Goal: Task Accomplishment & Management: Complete application form

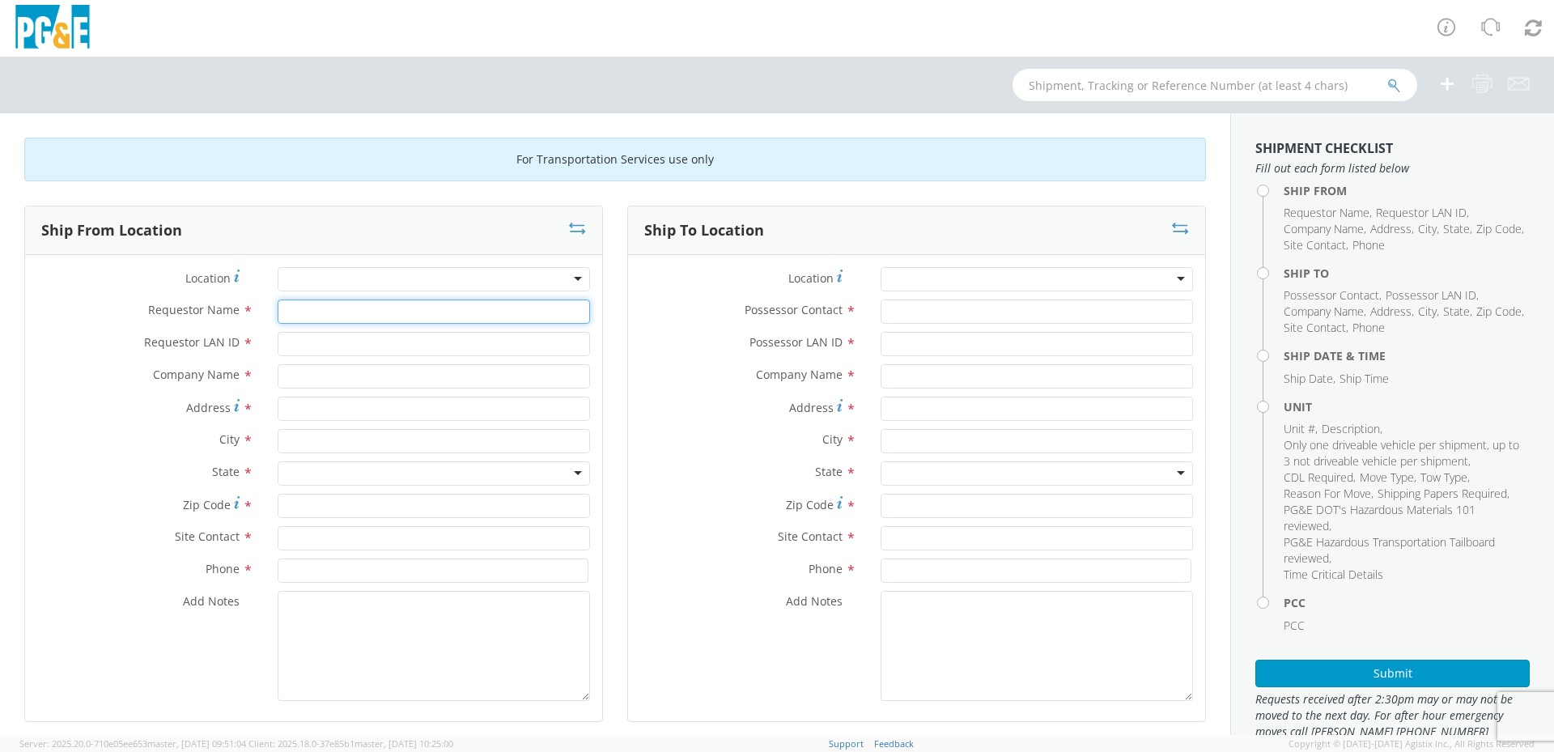
click at [372, 313] on input "Requestor Name *" at bounding box center [434, 311] width 312 height 24
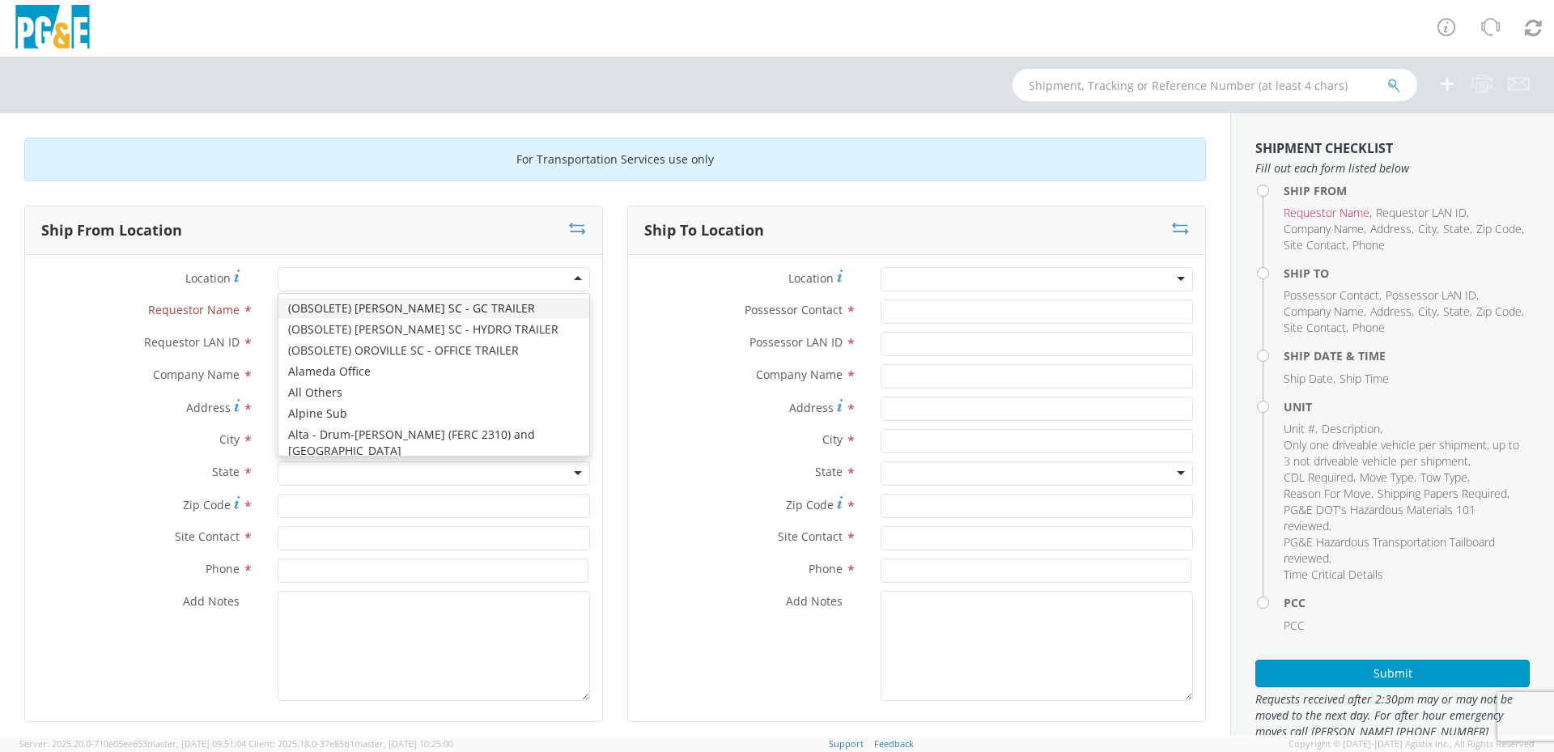
click at [376, 280] on div at bounding box center [434, 279] width 312 height 24
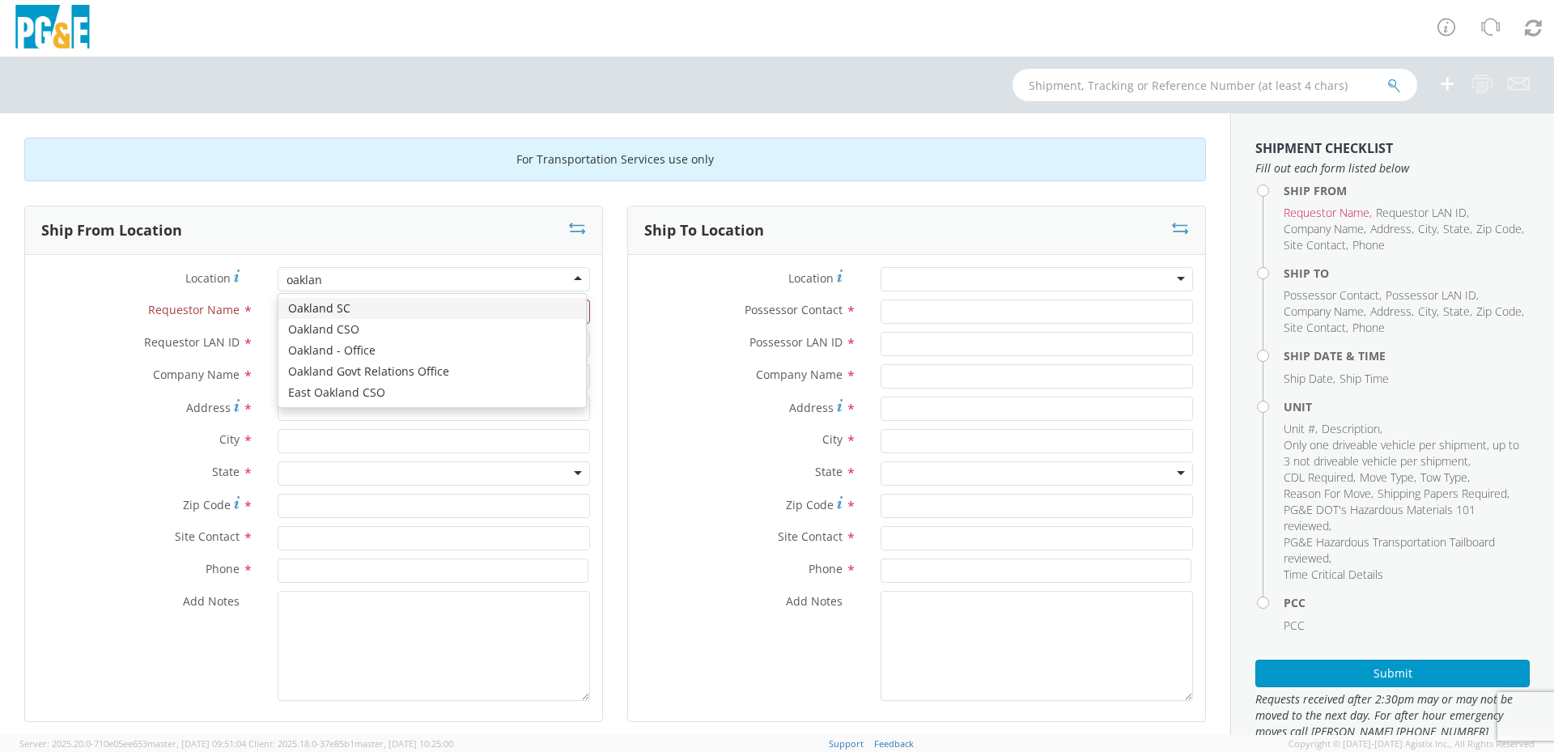
type input "[GEOGRAPHIC_DATA]"
type input "PG&E"
type input "[STREET_ADDRESS]"
type input "[GEOGRAPHIC_DATA]"
type input "94601"
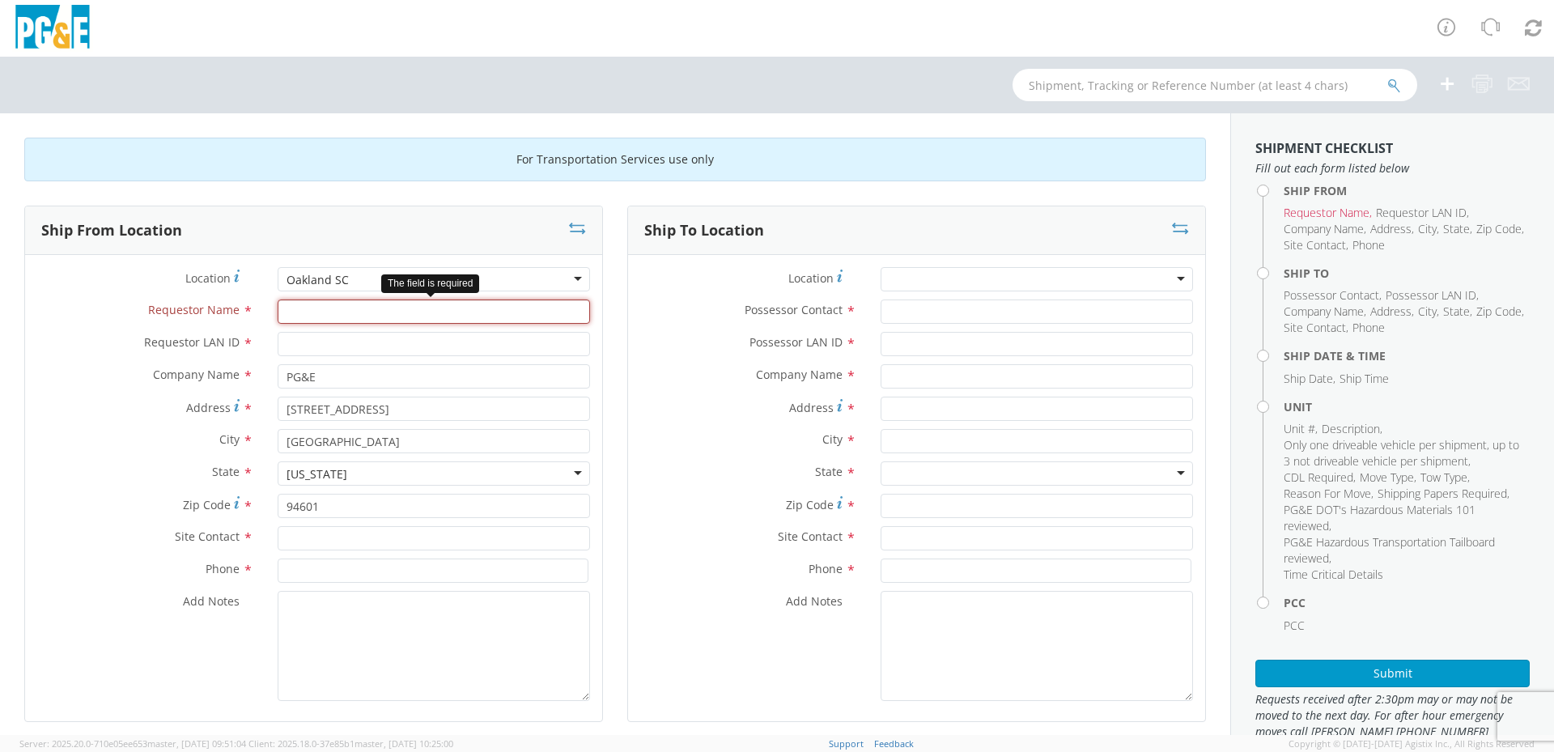
click at [332, 318] on input "Requestor Name *" at bounding box center [434, 311] width 312 height 24
type input "[PERSON_NAME]"
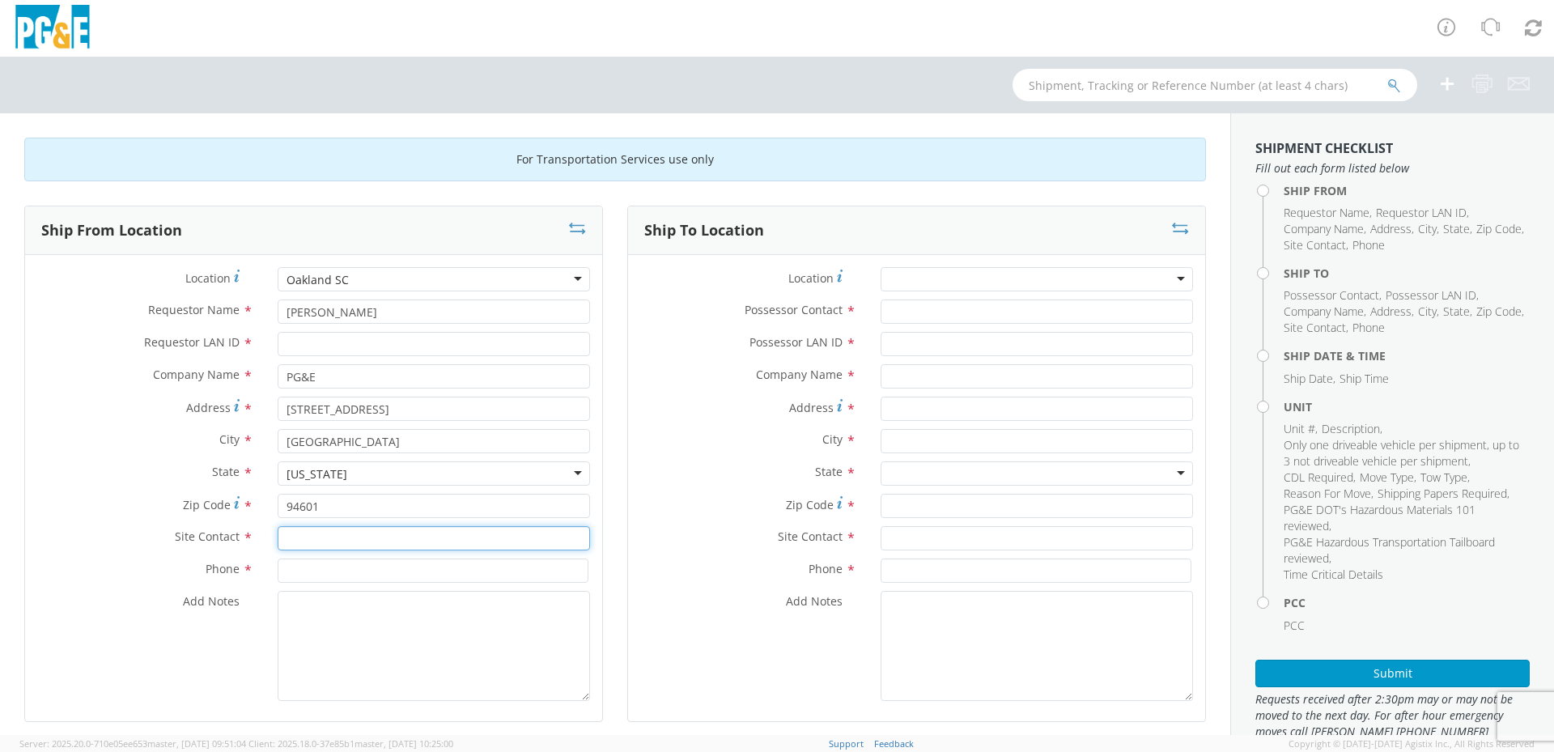
click at [394, 541] on input "text" at bounding box center [434, 538] width 312 height 24
type input "s"
type input "[PERSON_NAME]"
click at [430, 580] on input at bounding box center [433, 570] width 311 height 24
type input "5104372400"
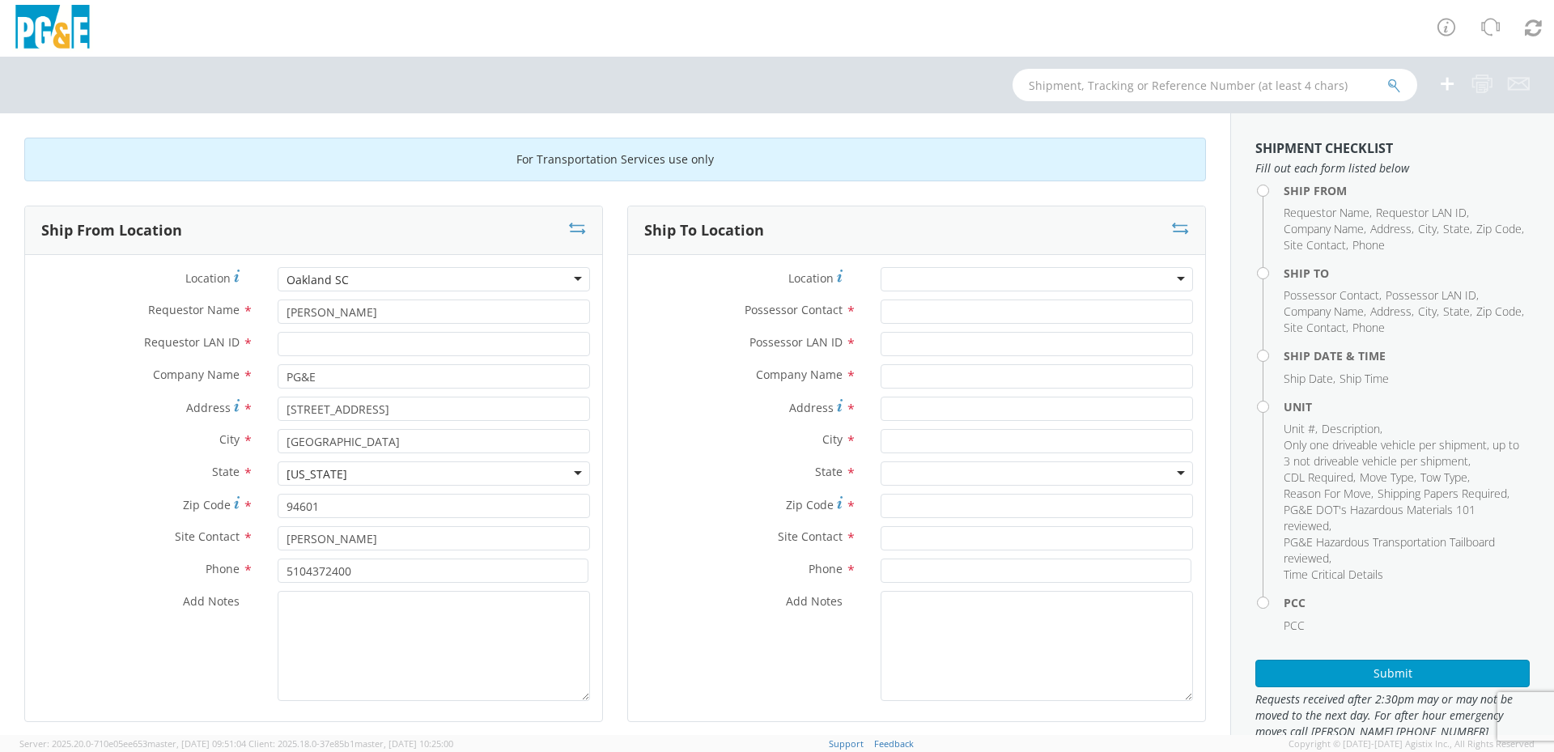
click at [954, 270] on div at bounding box center [1037, 279] width 312 height 24
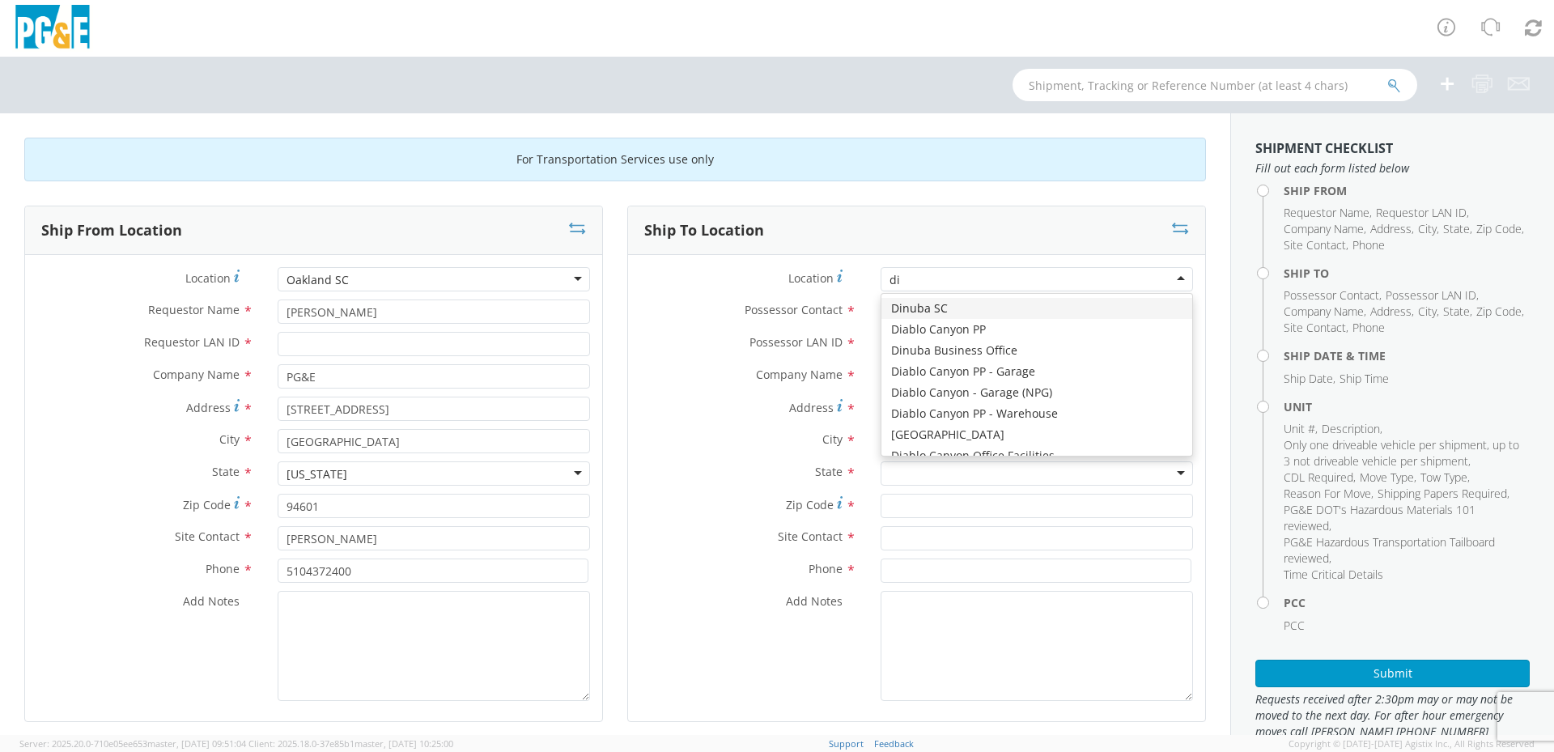
type input "[PERSON_NAME]"
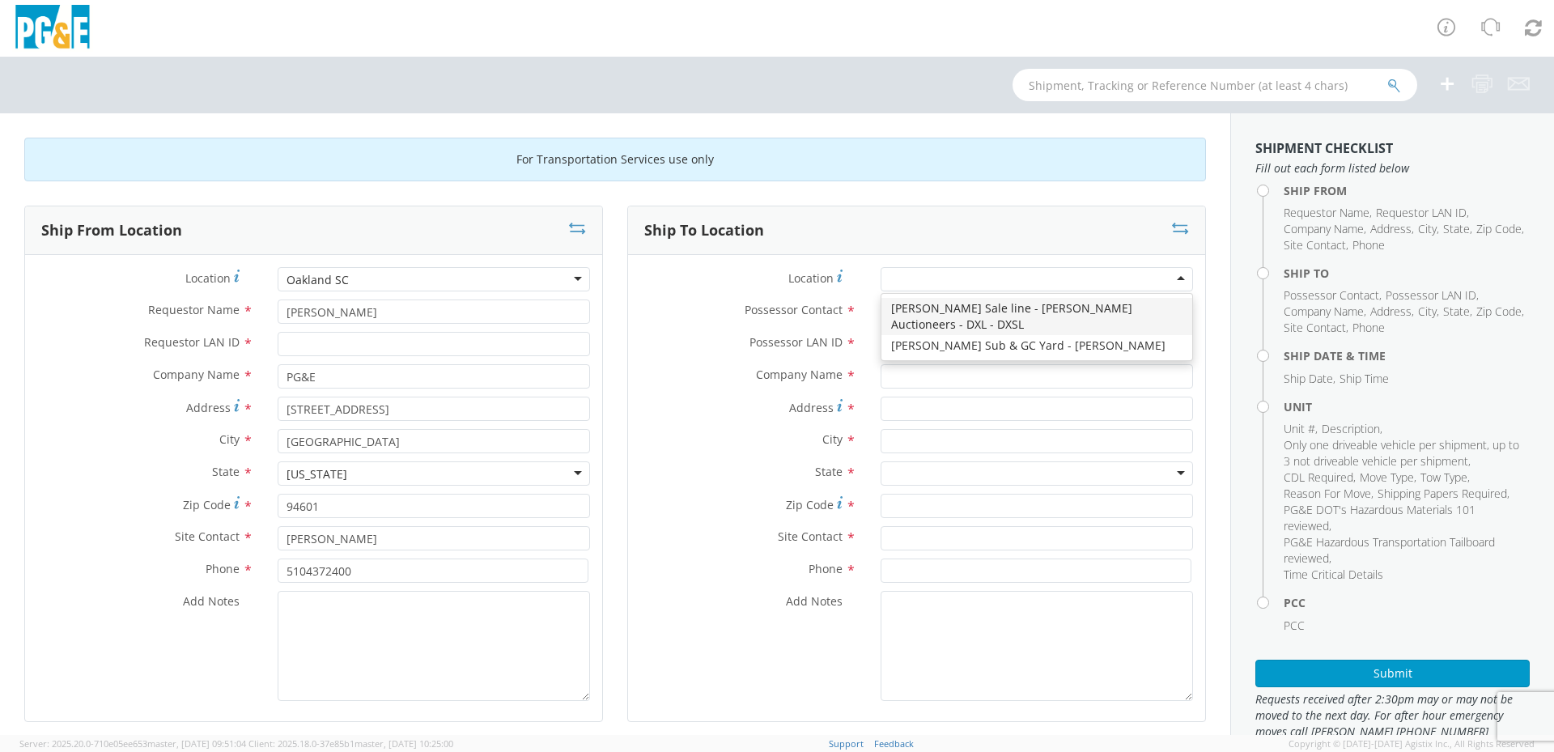
type input "PG&E"
type input "[STREET_ADDRESS][PERSON_NAME]"
type input "[PERSON_NAME]"
type input "95620"
type input "[PHONE_NUMBER]"
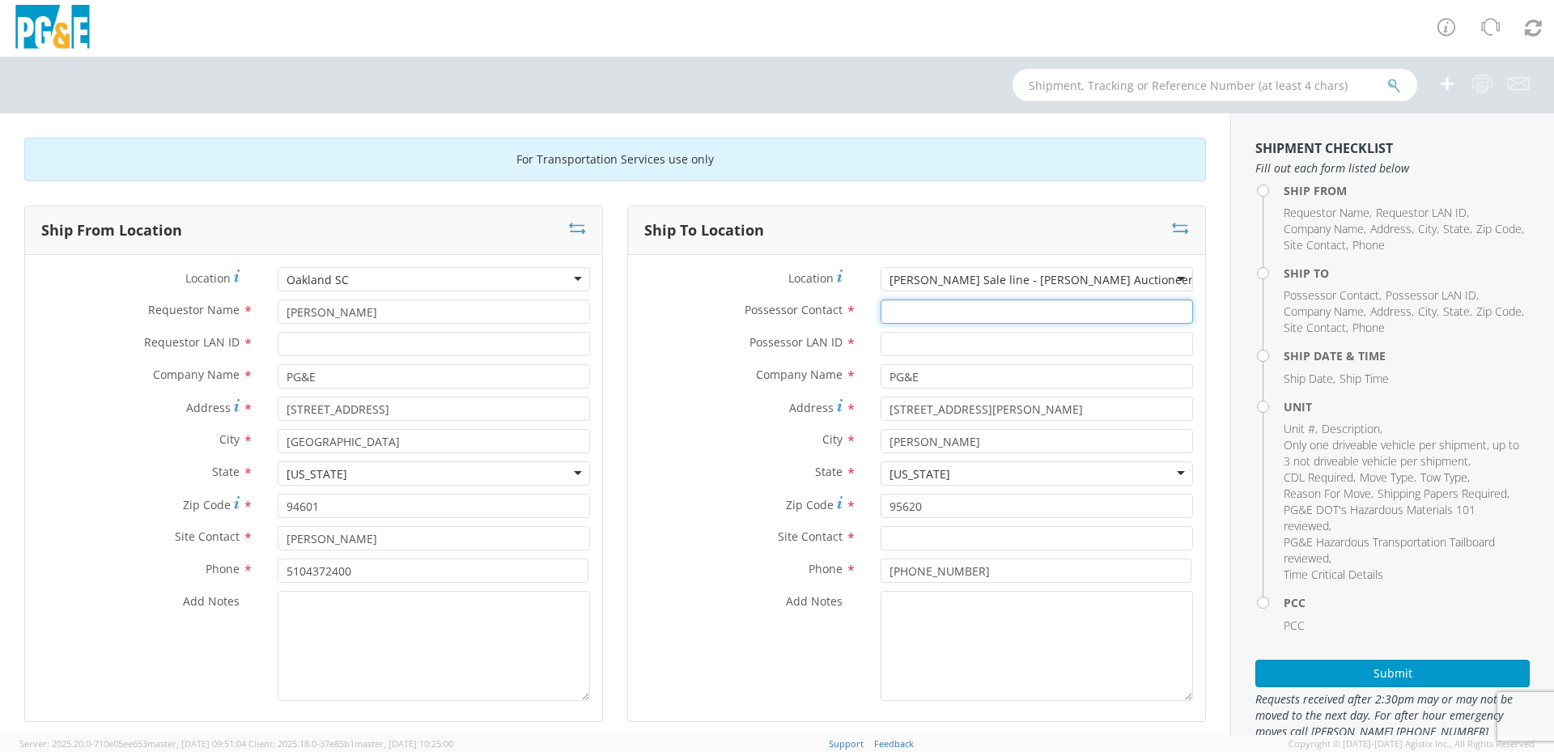
click at [946, 315] on input "Possessor Contact *" at bounding box center [1037, 311] width 312 height 24
type input "s"
type input "[PERSON_NAME]"
click at [940, 330] on div "Possessor Contact * [PERSON_NAME]" at bounding box center [916, 315] width 577 height 32
click at [937, 343] on input "Possessor LAN ID *" at bounding box center [1037, 344] width 312 height 24
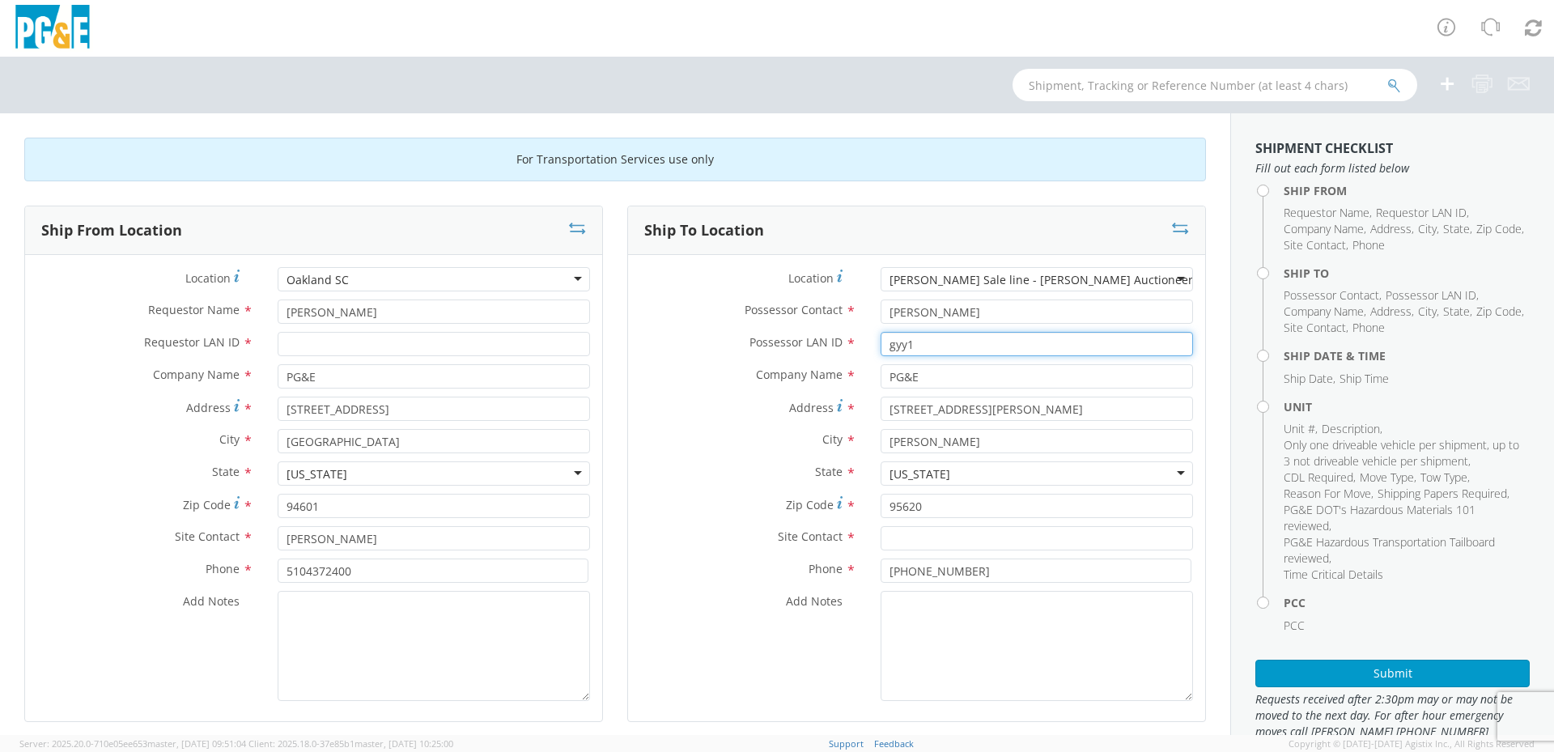
type input "gyy1"
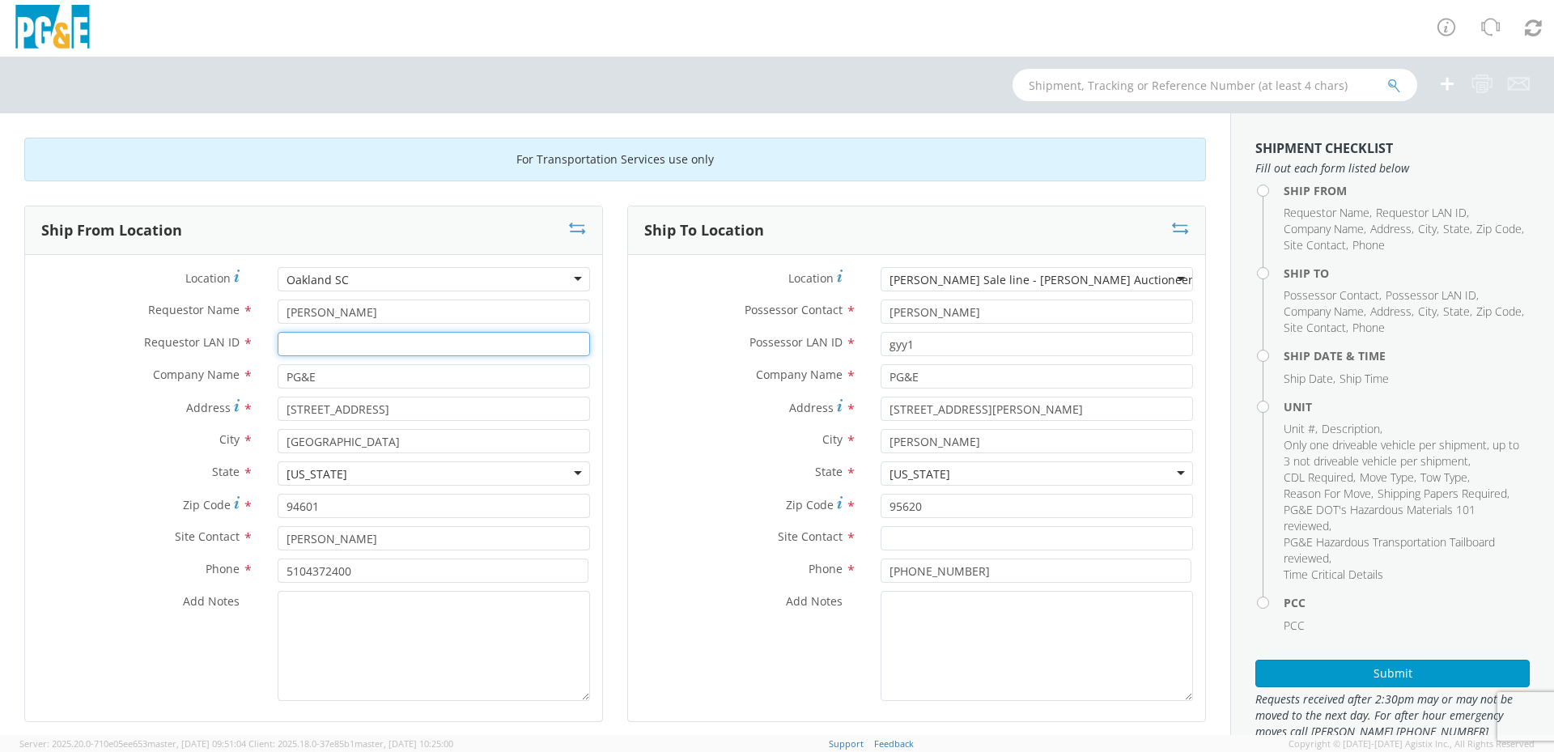
click at [350, 338] on input "Requestor LAN ID *" at bounding box center [434, 344] width 312 height 24
type input "gyy1"
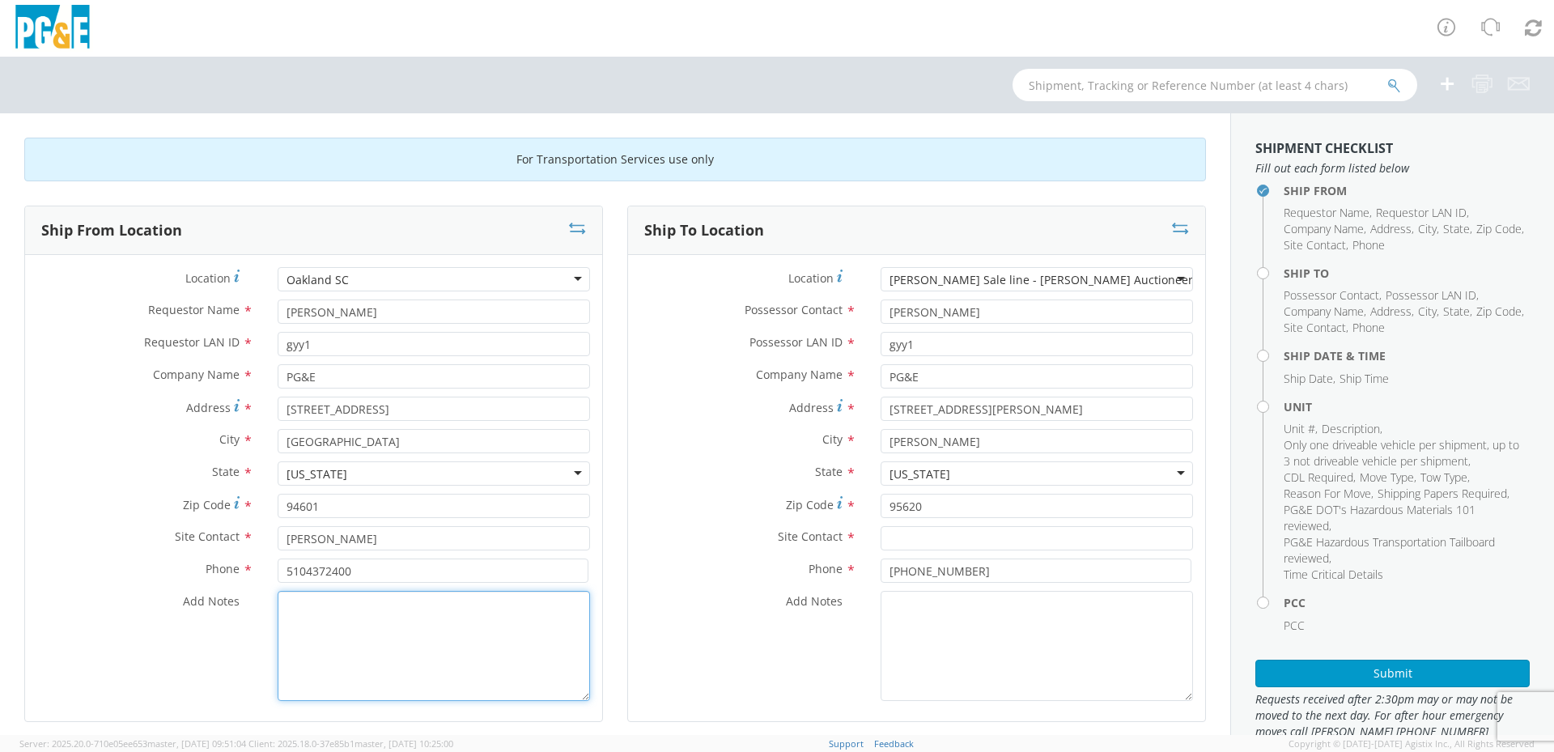
click at [438, 614] on textarea "Add Notes *" at bounding box center [434, 646] width 312 height 110
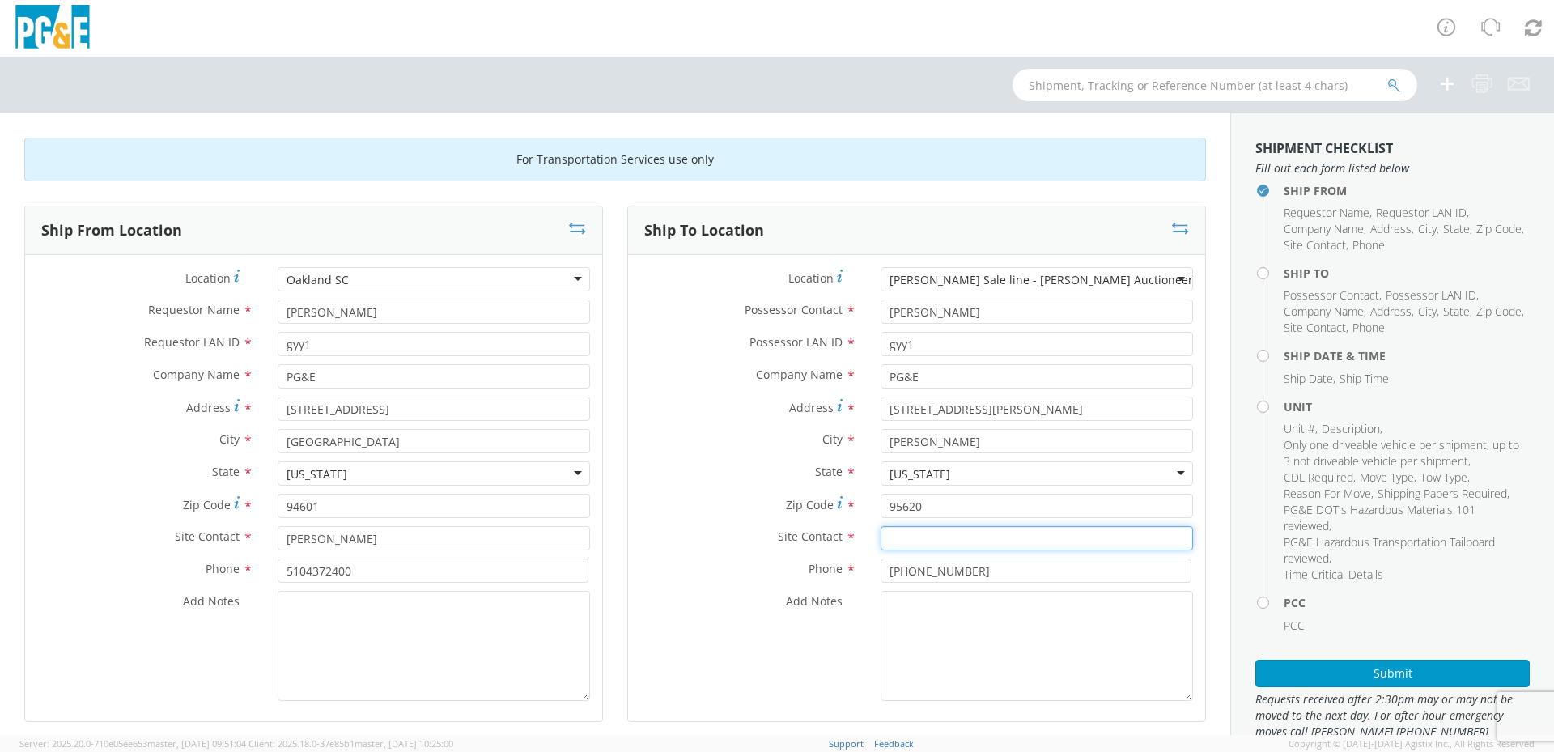
click at [956, 539] on input "text" at bounding box center [1037, 538] width 312 height 24
type input "v"
type input "s"
type input "vendor staff"
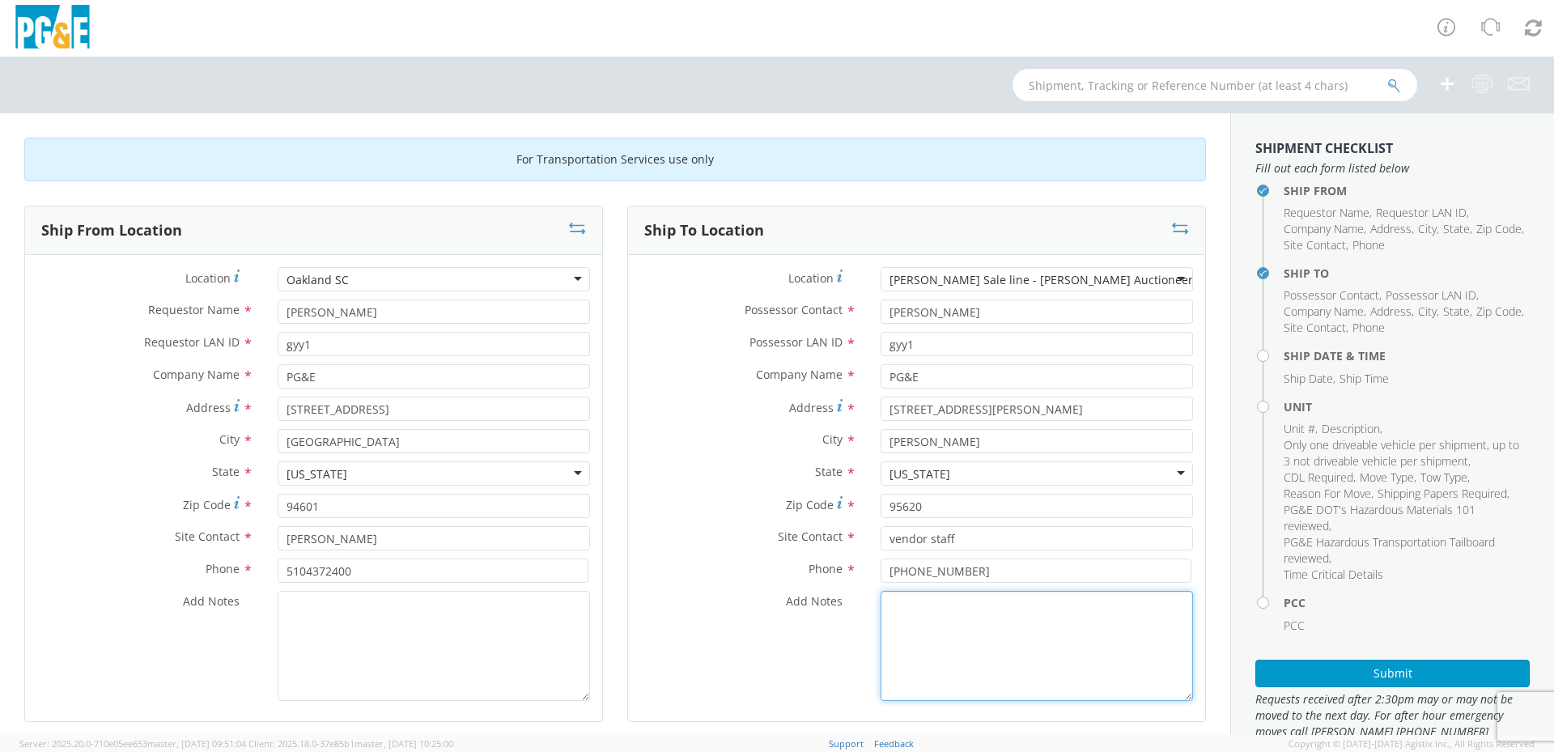
click at [952, 649] on textarea "Add Notes *" at bounding box center [1037, 646] width 312 height 110
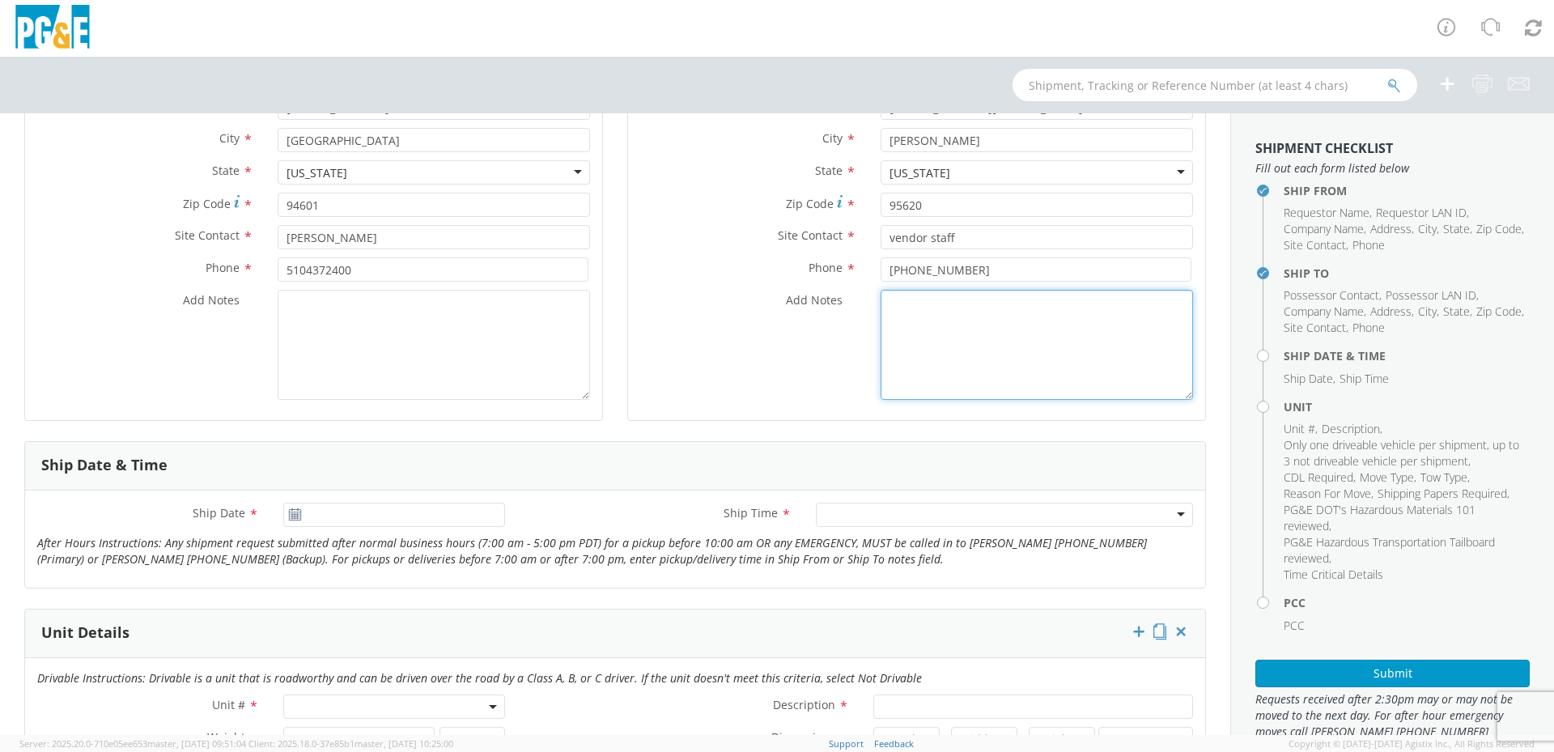
scroll to position [405, 0]
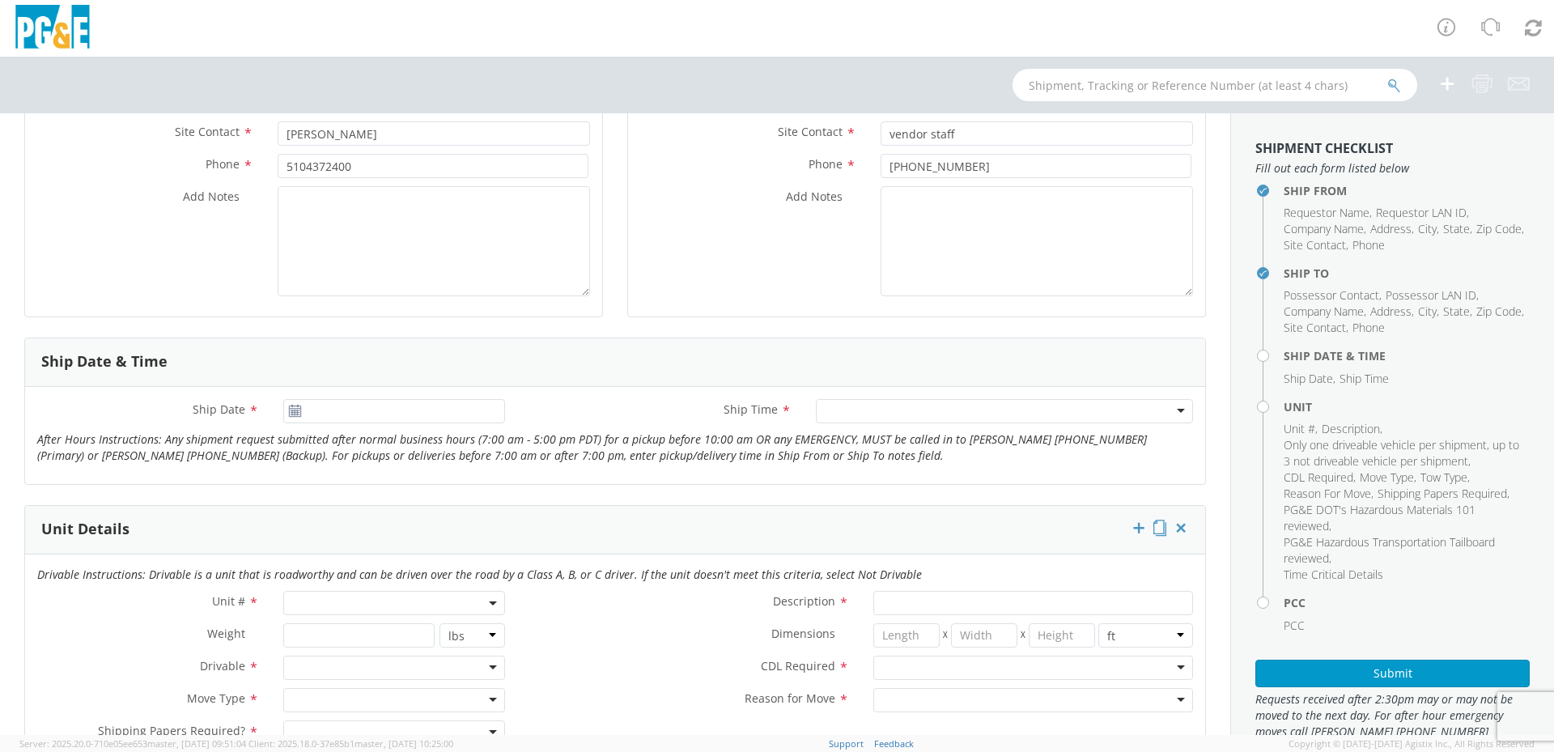
click at [292, 405] on use at bounding box center [294, 410] width 11 height 11
click at [291, 412] on use at bounding box center [294, 410] width 11 height 11
click at [378, 418] on input "[DATE]" at bounding box center [394, 411] width 222 height 24
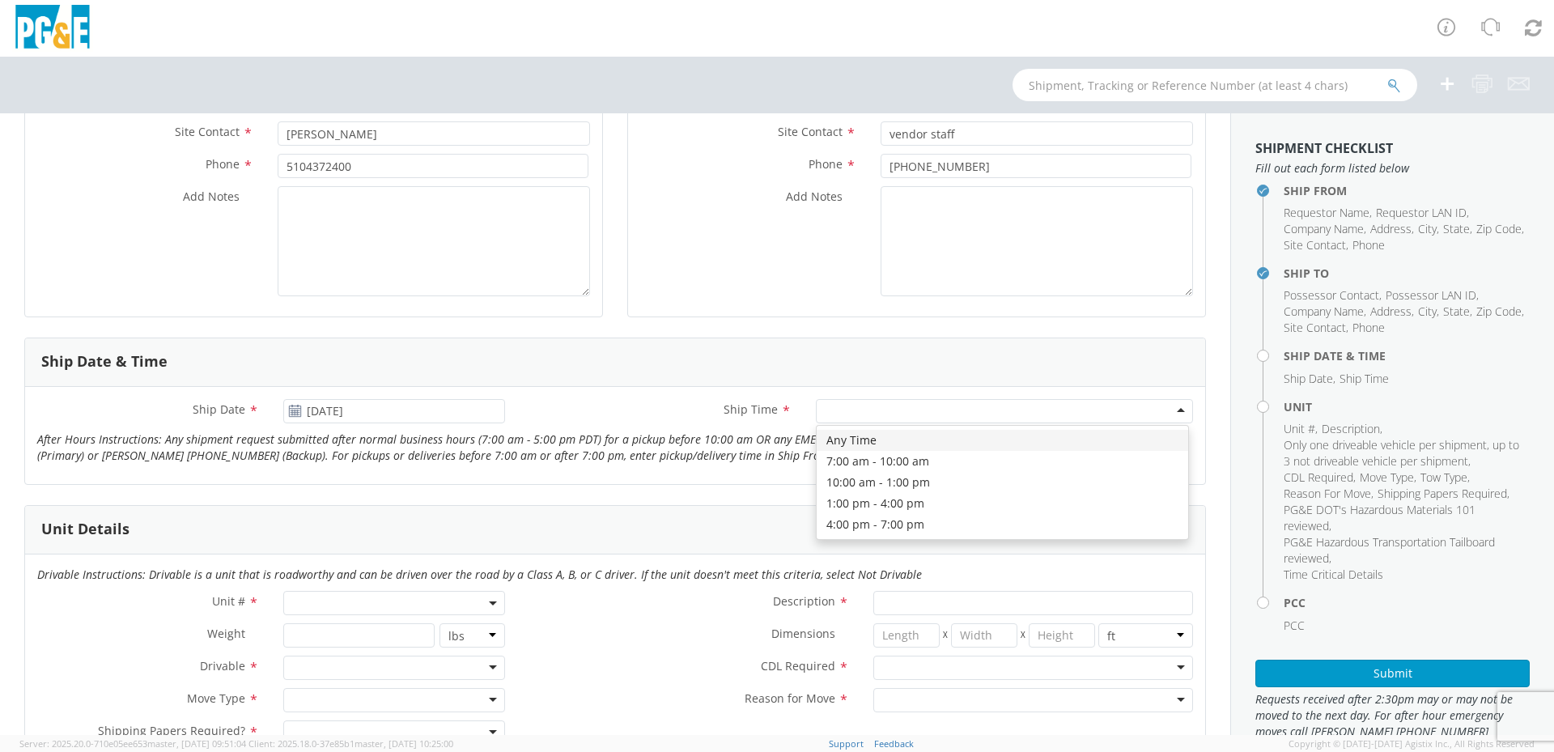
click at [985, 416] on div at bounding box center [1004, 411] width 377 height 24
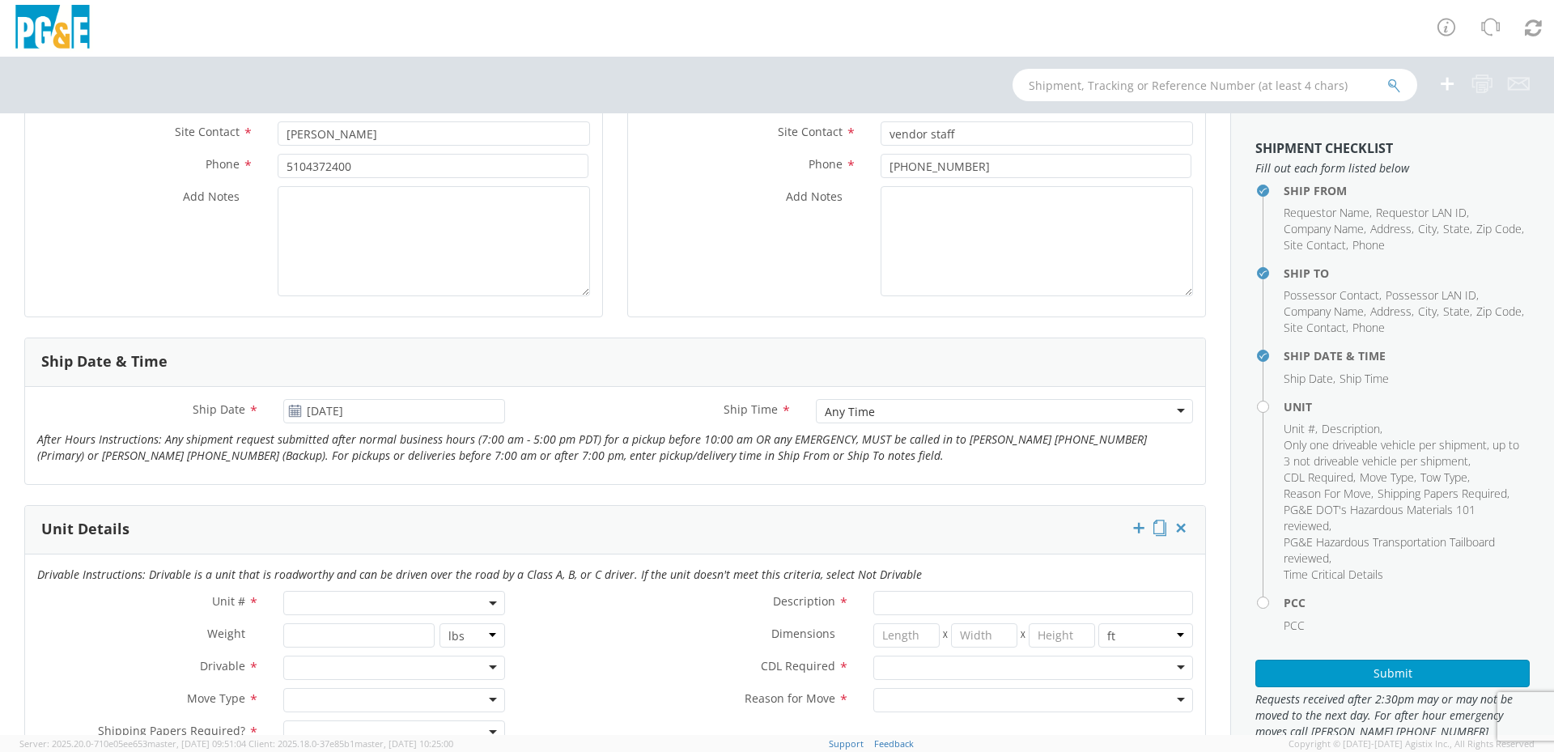
click at [293, 413] on icon at bounding box center [295, 411] width 14 height 13
click at [293, 412] on use at bounding box center [294, 410] width 11 height 11
click at [291, 410] on icon at bounding box center [295, 411] width 14 height 13
click at [400, 414] on input "[DATE]" at bounding box center [394, 411] width 222 height 24
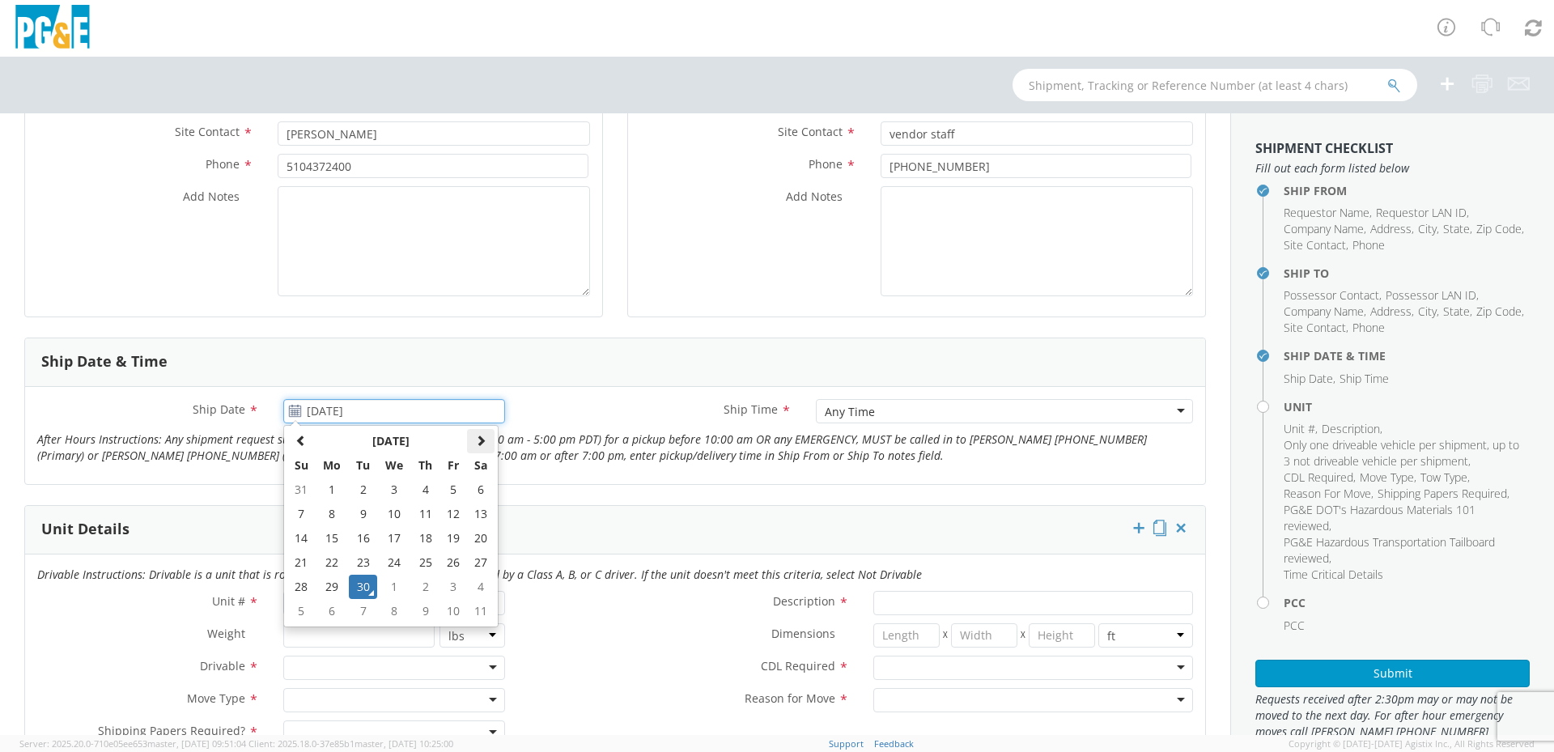
click at [486, 439] on th at bounding box center [481, 441] width 28 height 24
click at [399, 493] on td "1" at bounding box center [394, 490] width 34 height 24
type input "[DATE]"
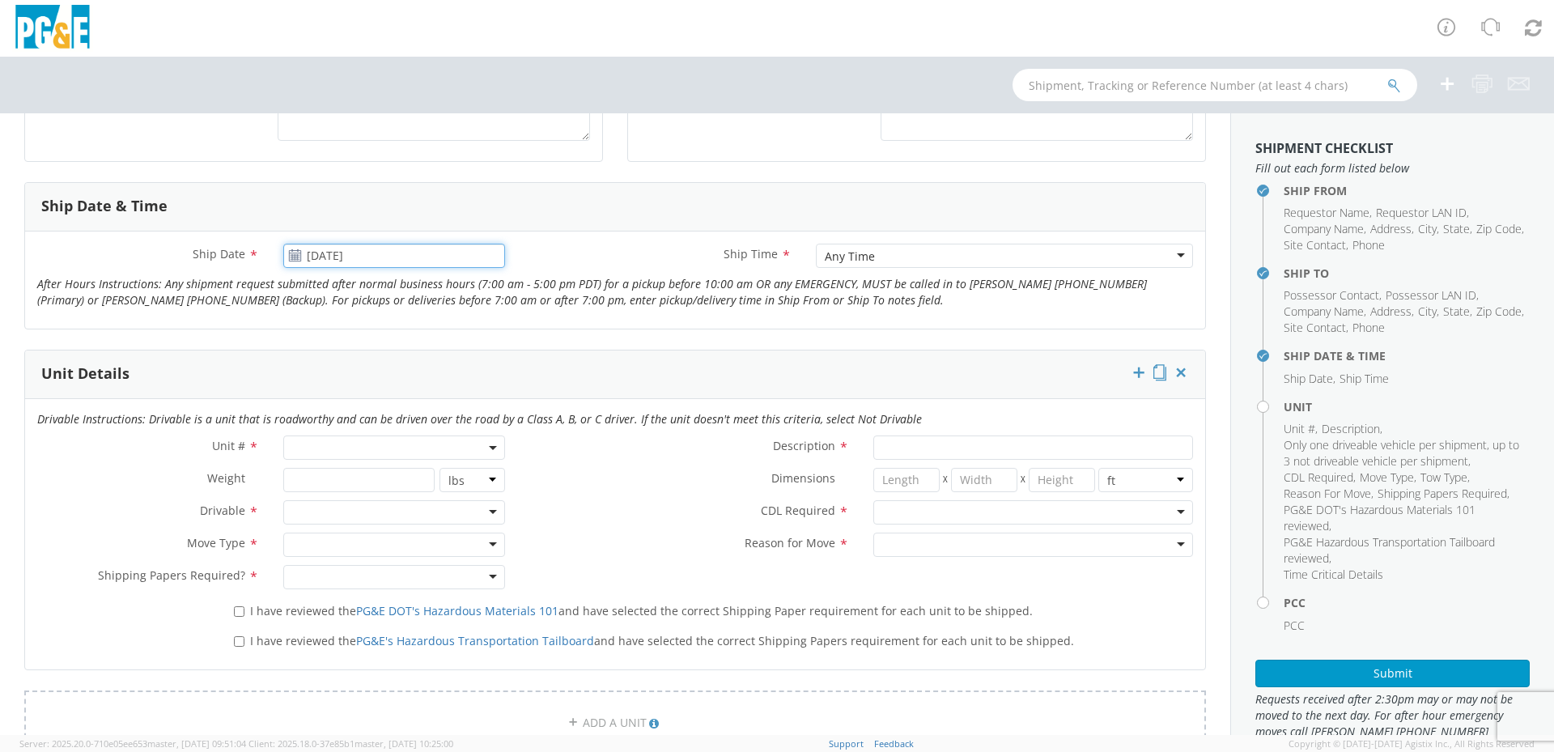
scroll to position [567, 0]
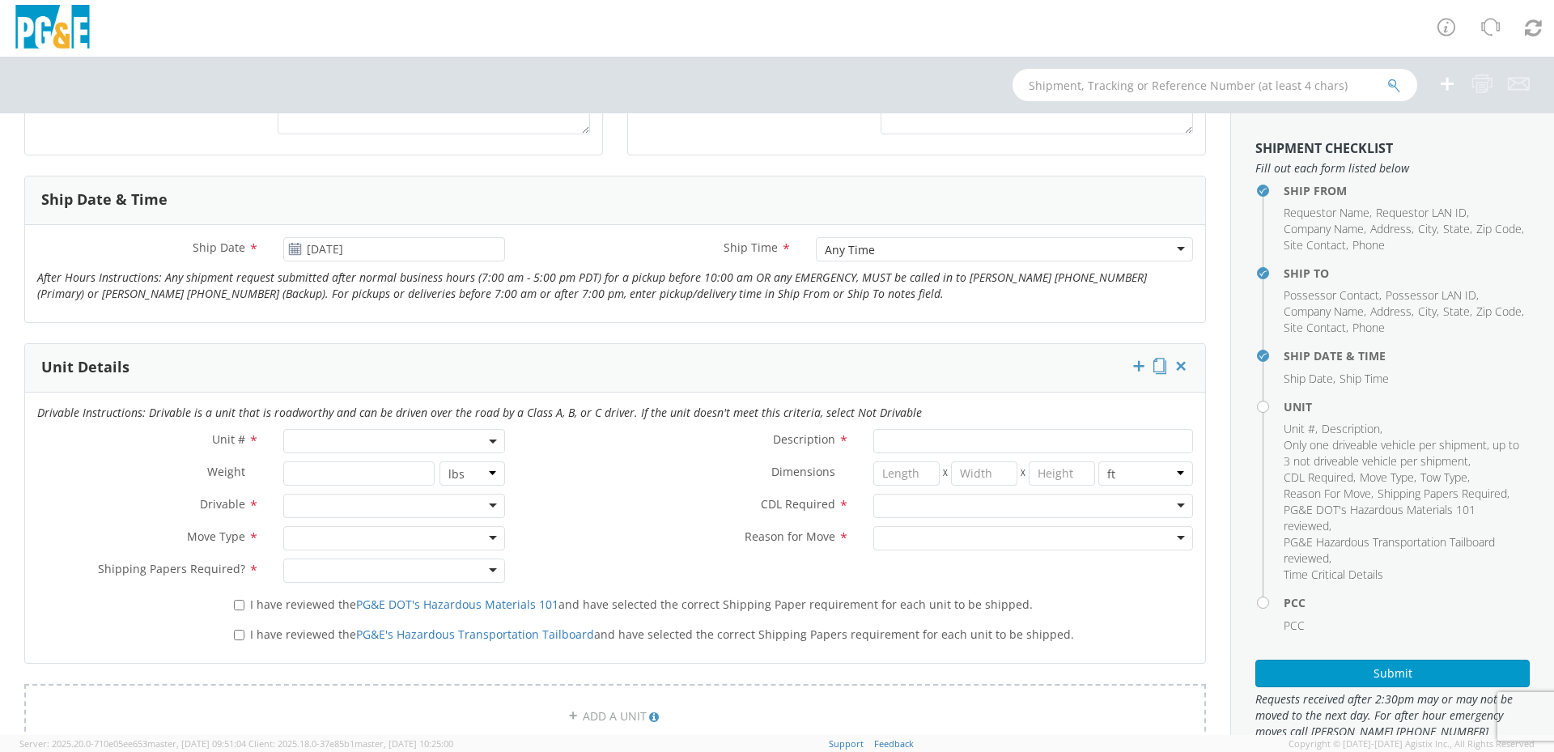
click at [393, 438] on span at bounding box center [394, 441] width 222 height 24
click at [374, 473] on input "search" at bounding box center [392, 468] width 211 height 24
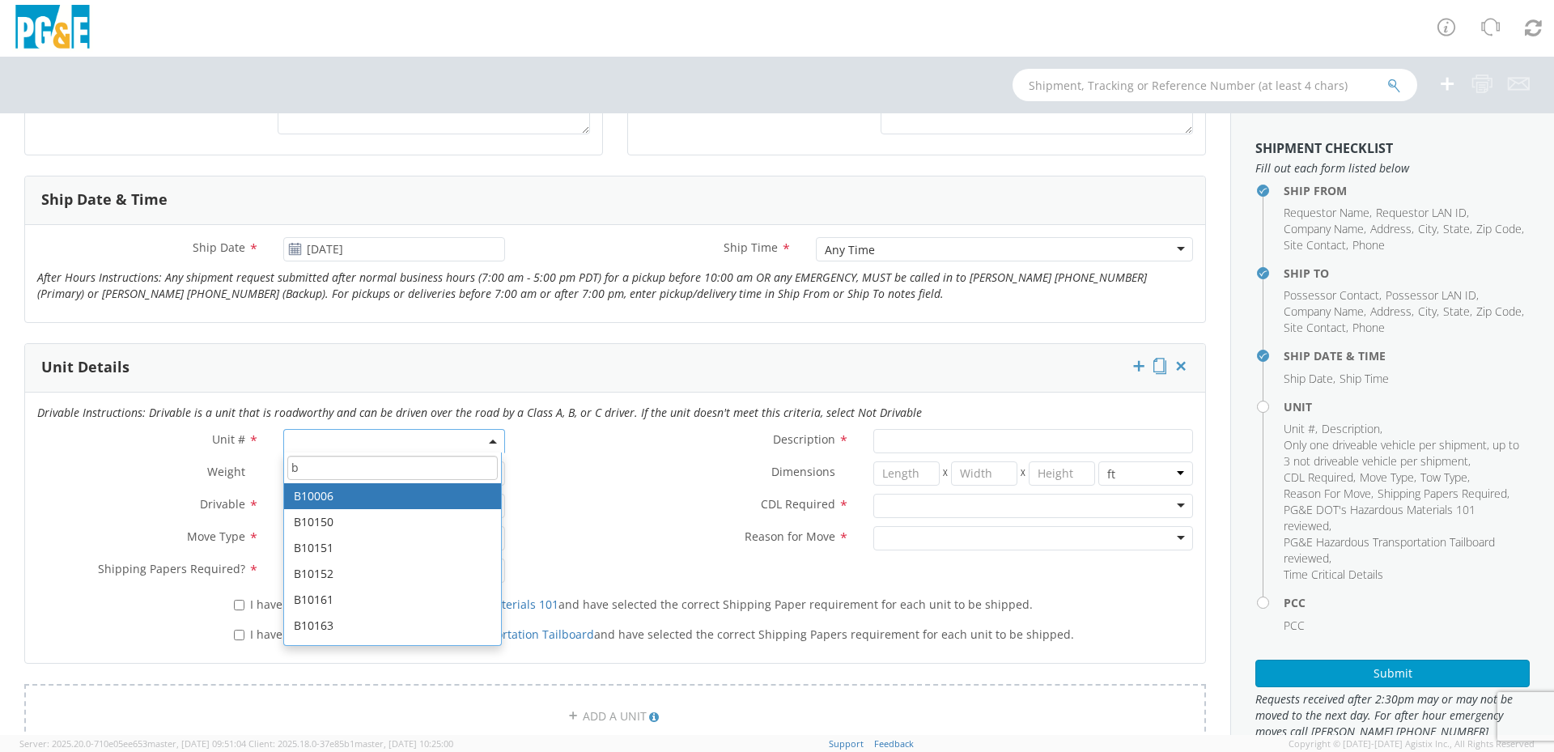
click at [325, 462] on input "b" at bounding box center [392, 468] width 211 height 24
type input "b30237"
type input "PICKUP; 1/2T 4X2"
type input "7000"
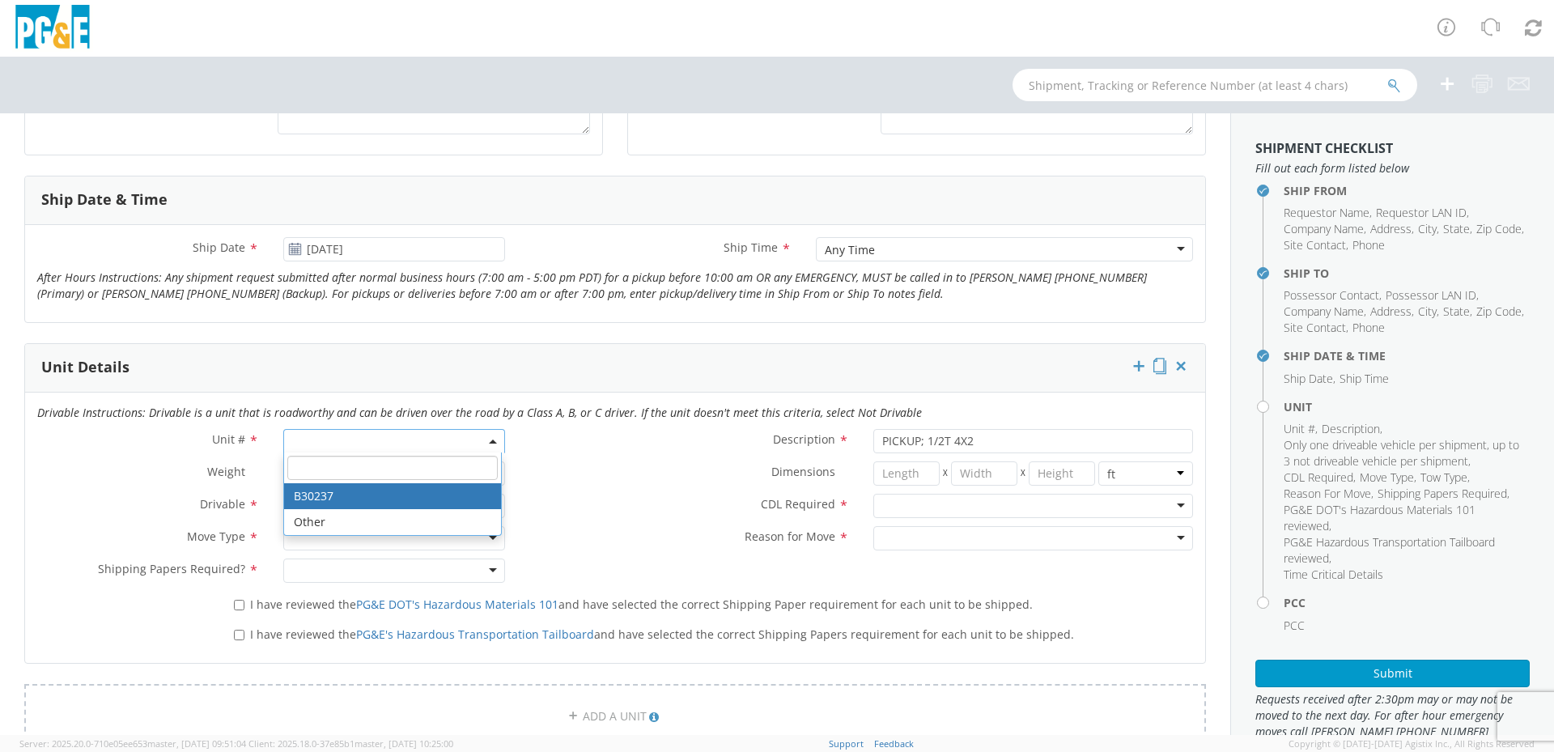
select select "B30237"
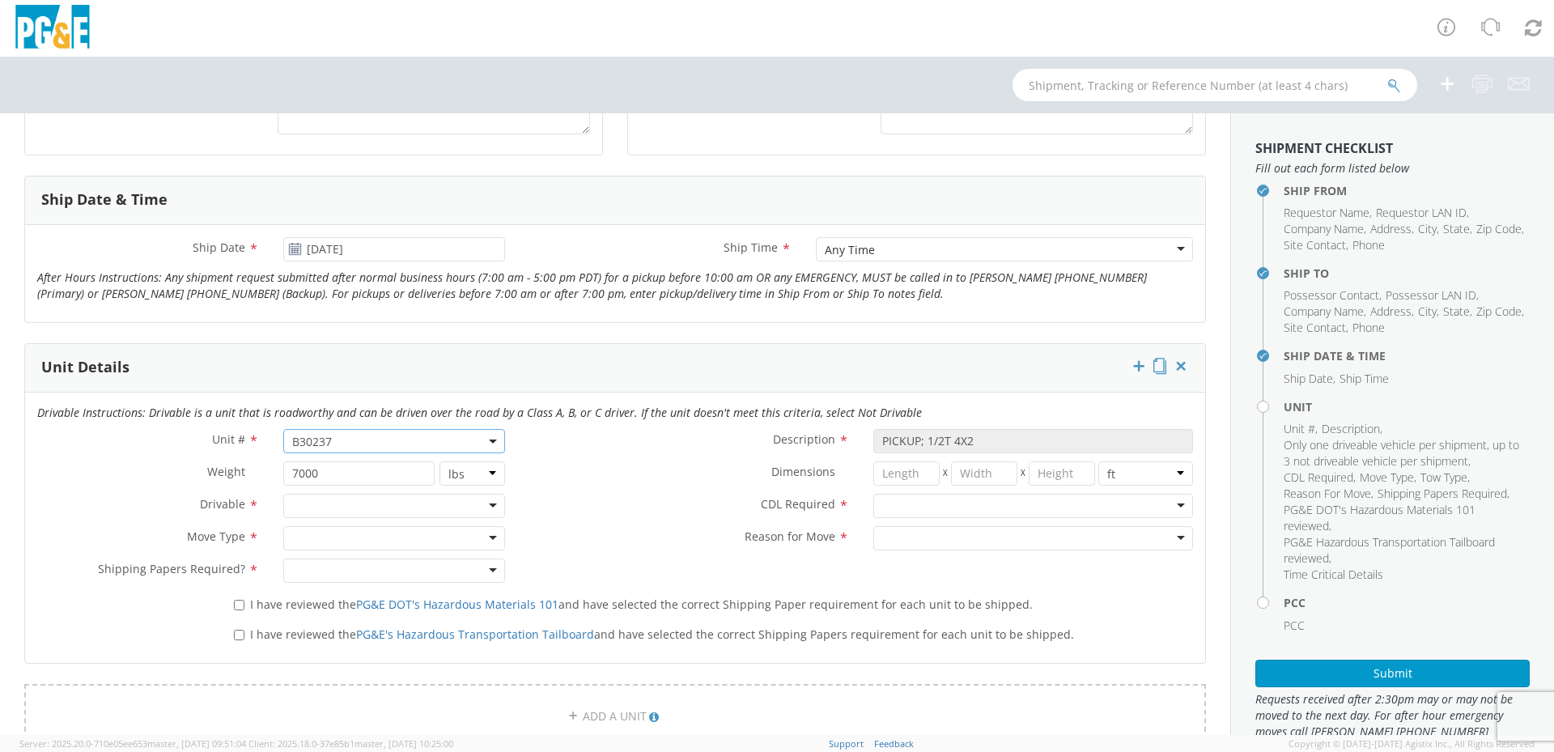
click at [329, 504] on div at bounding box center [394, 506] width 222 height 24
click at [333, 537] on div at bounding box center [394, 538] width 222 height 24
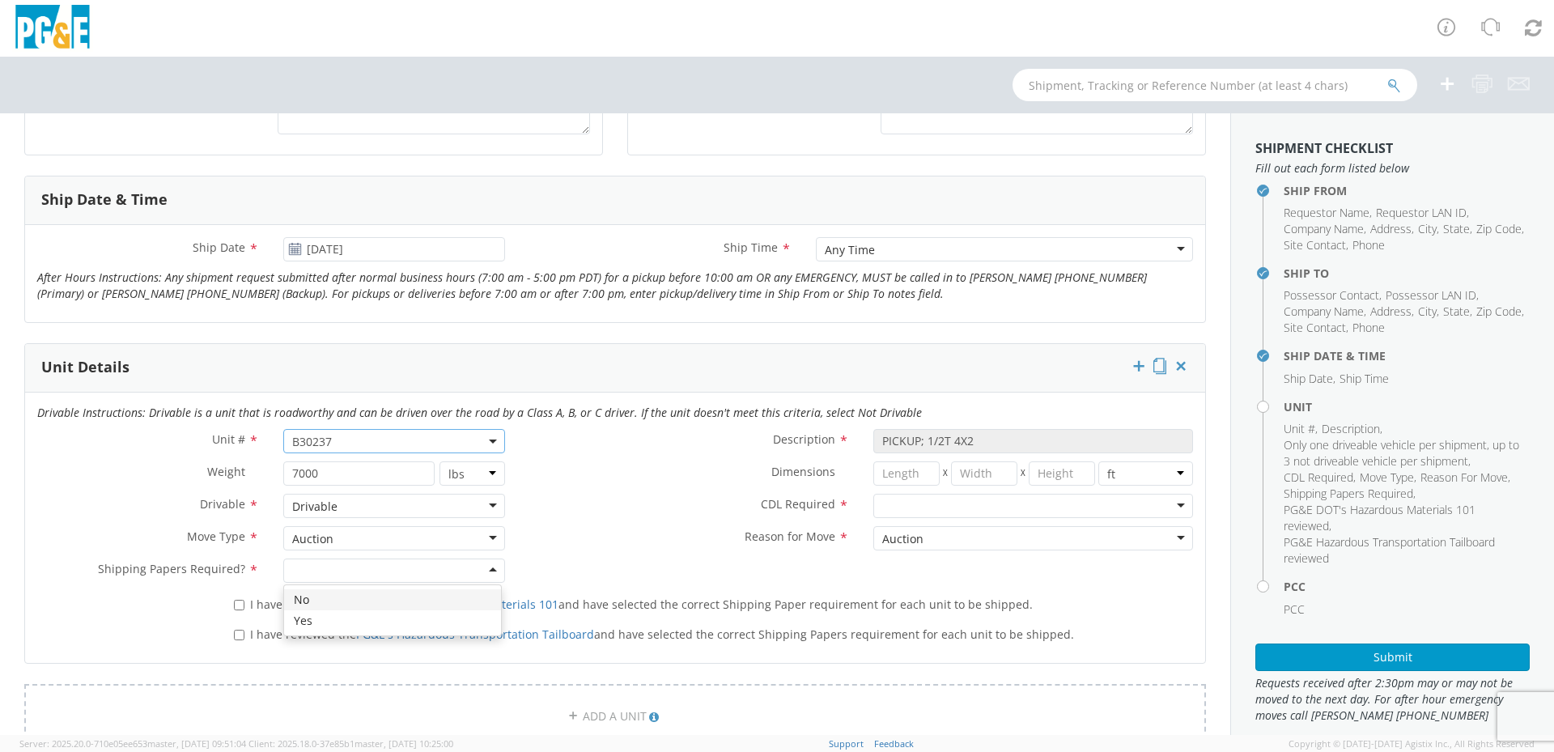
click at [380, 574] on div at bounding box center [394, 570] width 222 height 24
click at [953, 504] on div at bounding box center [1033, 506] width 320 height 24
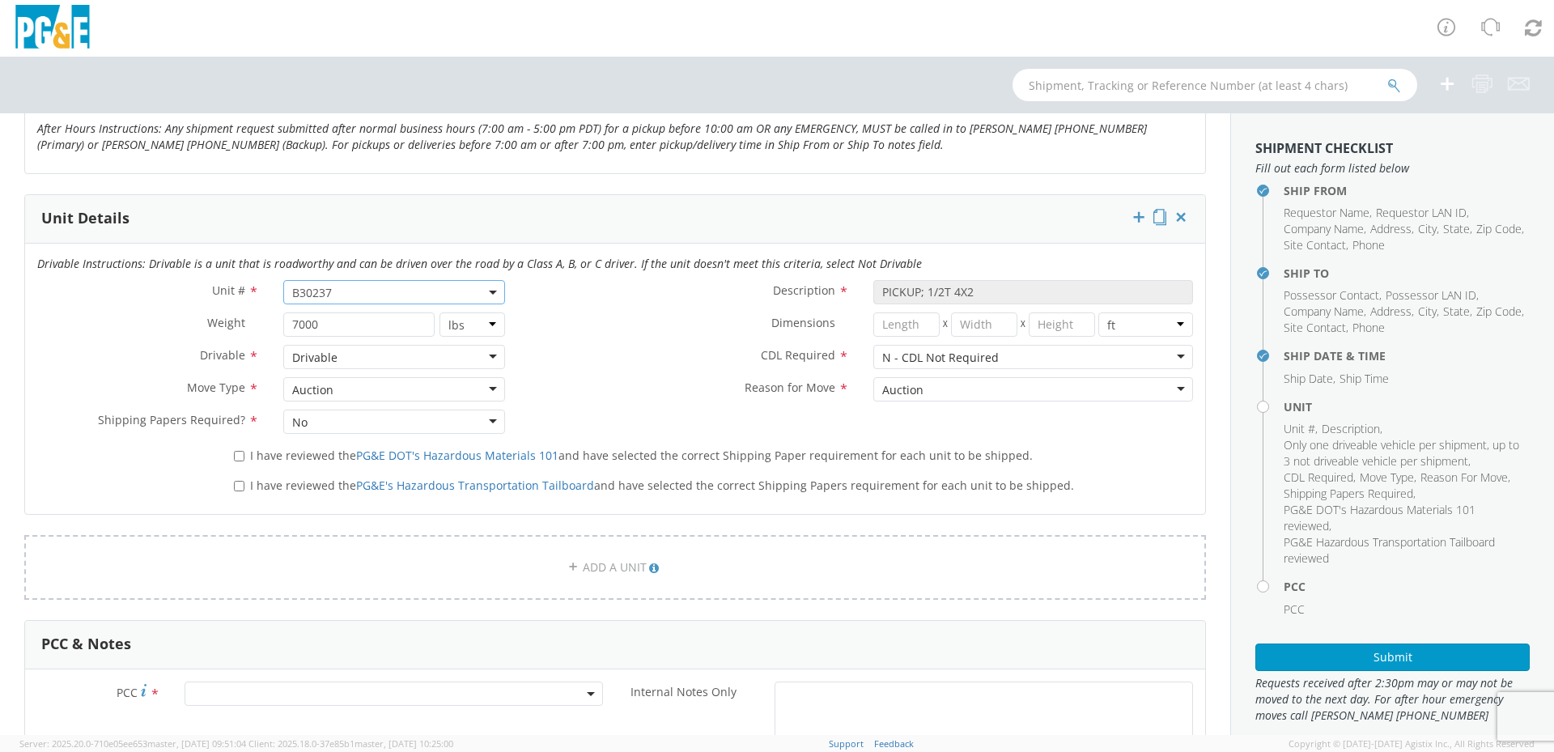
scroll to position [728, 0]
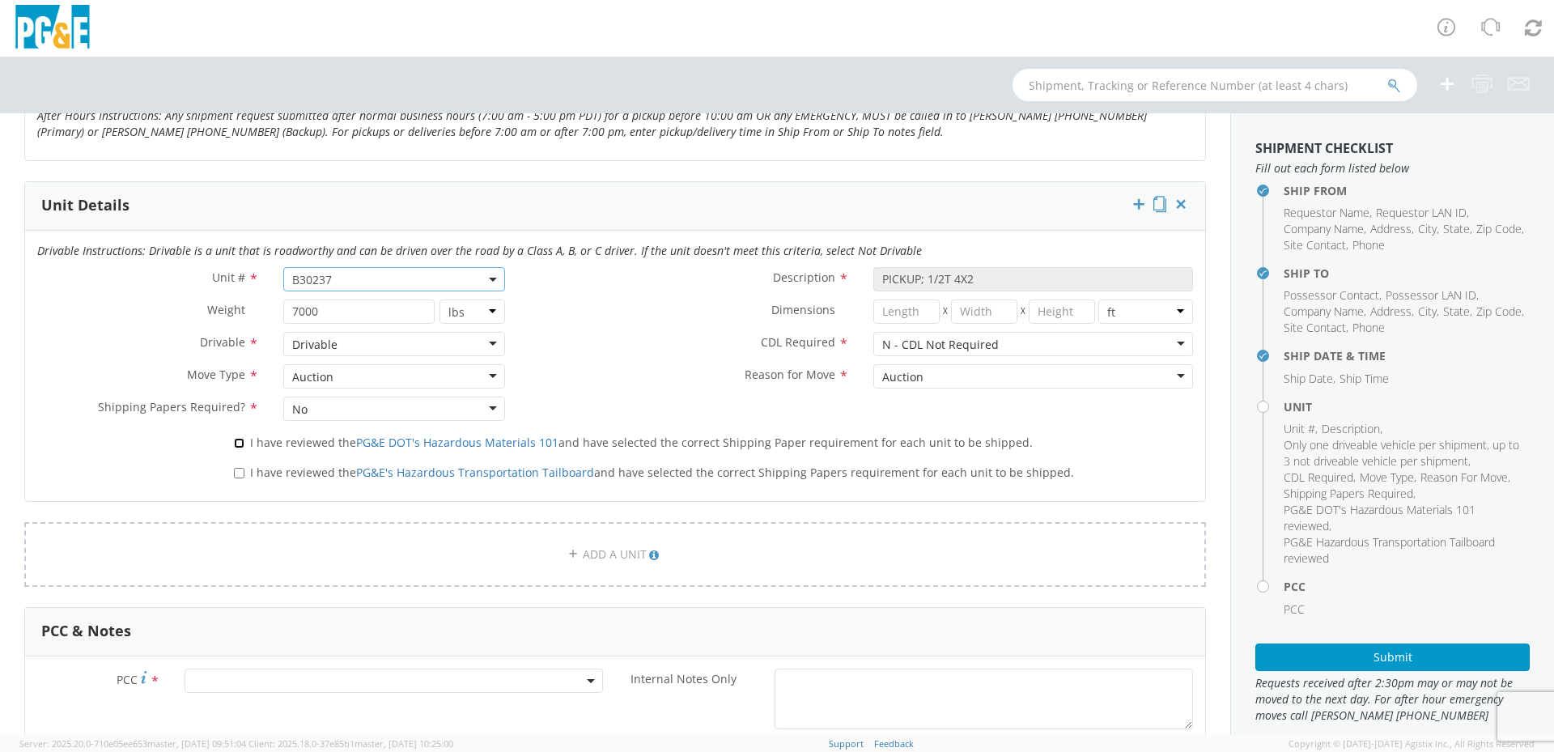
click at [240, 443] on input "I have reviewed the PG&E DOT's Hazardous Materials 101 and have selected the co…" at bounding box center [239, 443] width 11 height 11
checkbox input "true"
click at [234, 474] on input "I have reviewed the PG&E's Hazardous Transportation Tailboard and have selected…" at bounding box center [239, 473] width 11 height 11
checkbox input "true"
click at [277, 694] on div "PCC *" at bounding box center [320, 685] width 590 height 32
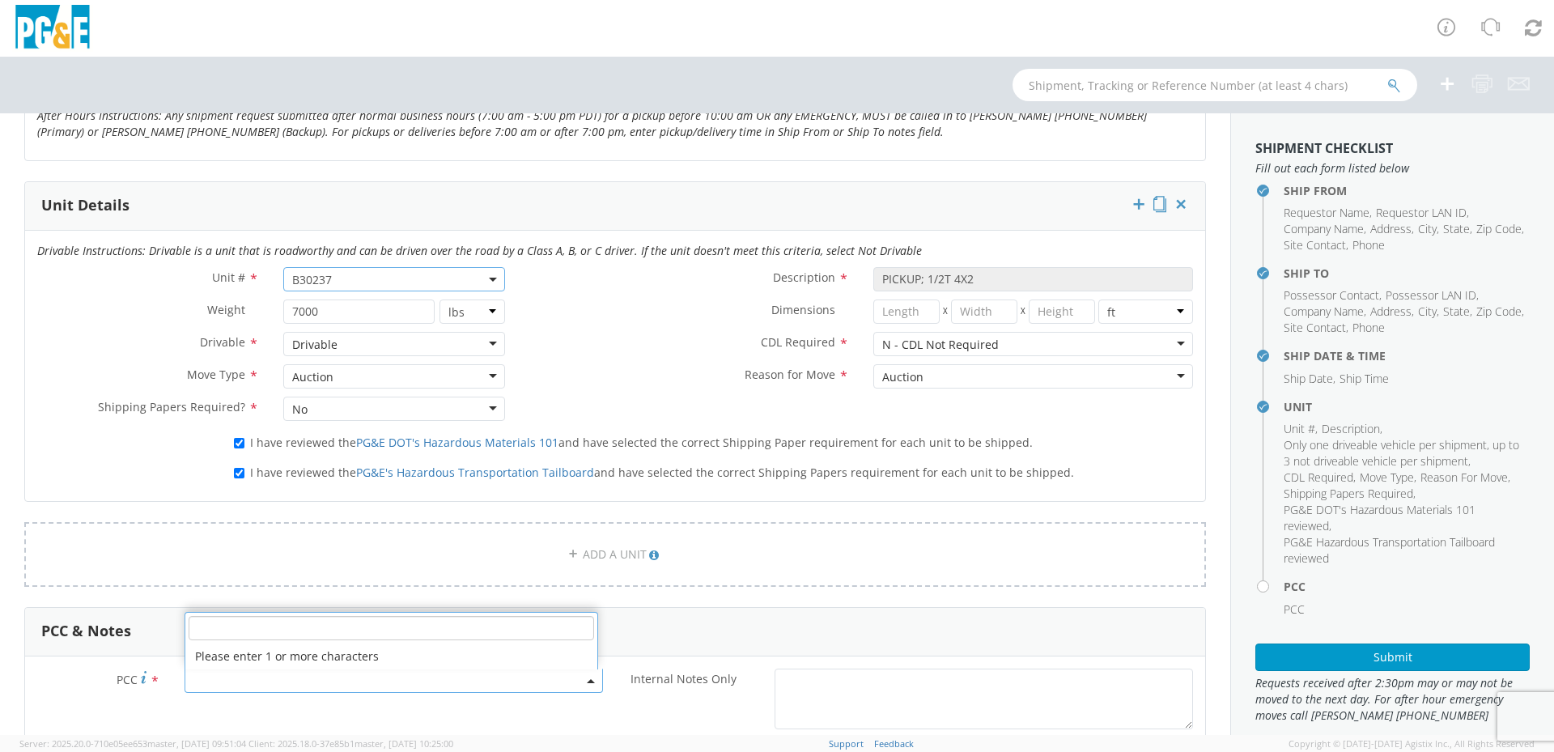
click at [281, 682] on span at bounding box center [394, 681] width 418 height 24
click at [326, 621] on input "number" at bounding box center [391, 628] width 405 height 24
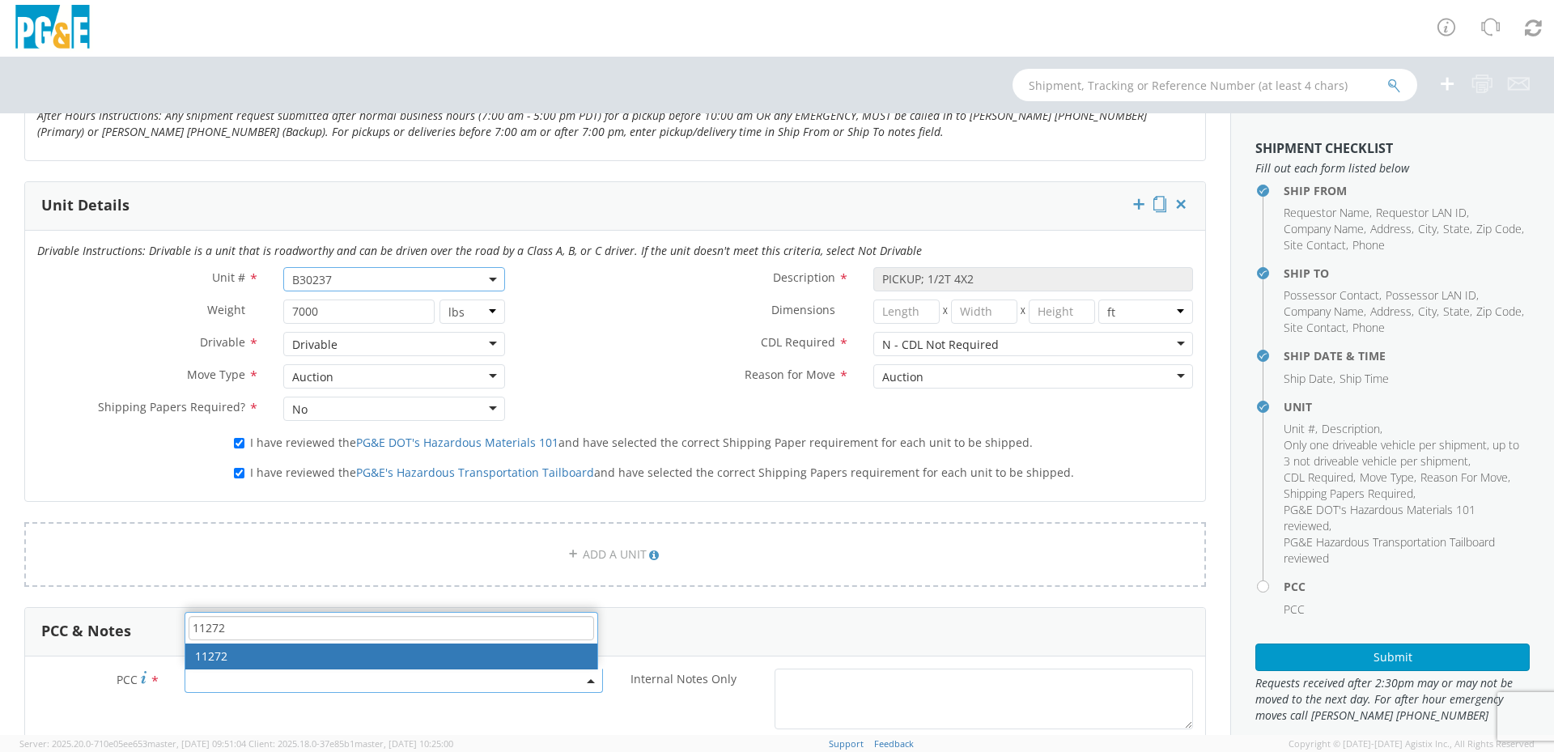
type input "11272"
select select "11272"
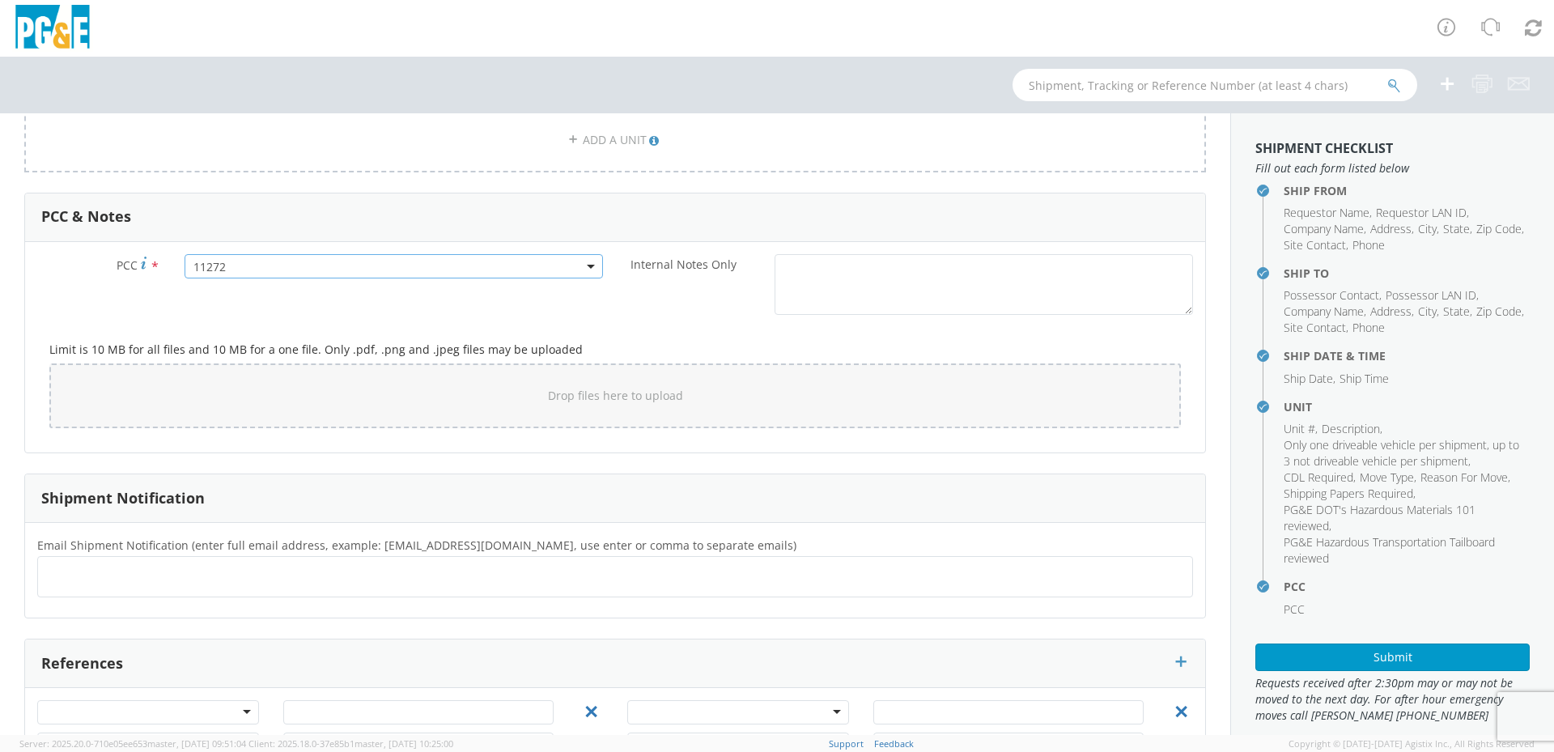
scroll to position [1206, 0]
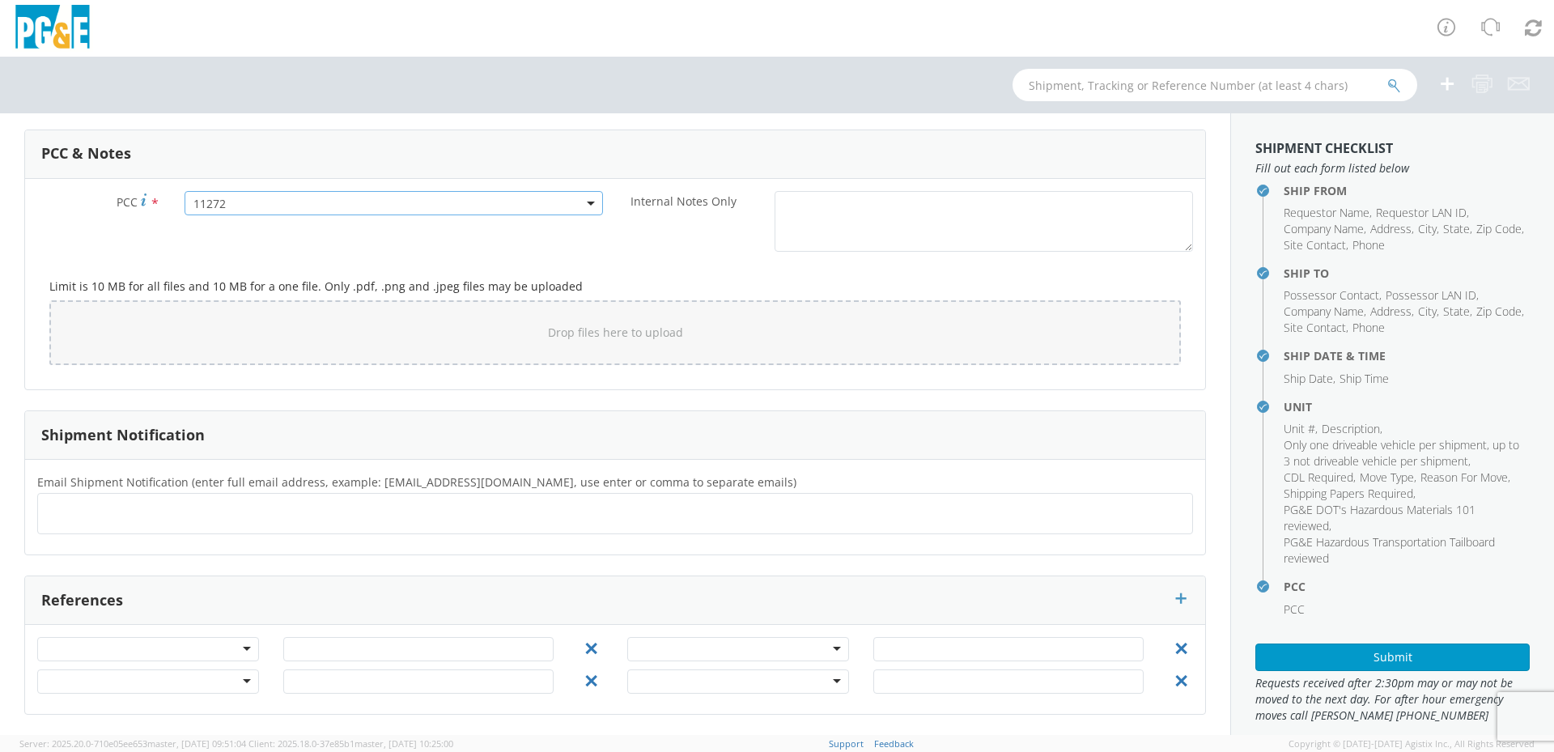
click at [131, 511] on ul at bounding box center [615, 513] width 1141 height 27
type input "[EMAIL_ADDRESS][DOMAIN_NAME]"
click at [1388, 658] on button "Submit" at bounding box center [1392, 657] width 274 height 28
